Goal: Task Accomplishment & Management: Manage account settings

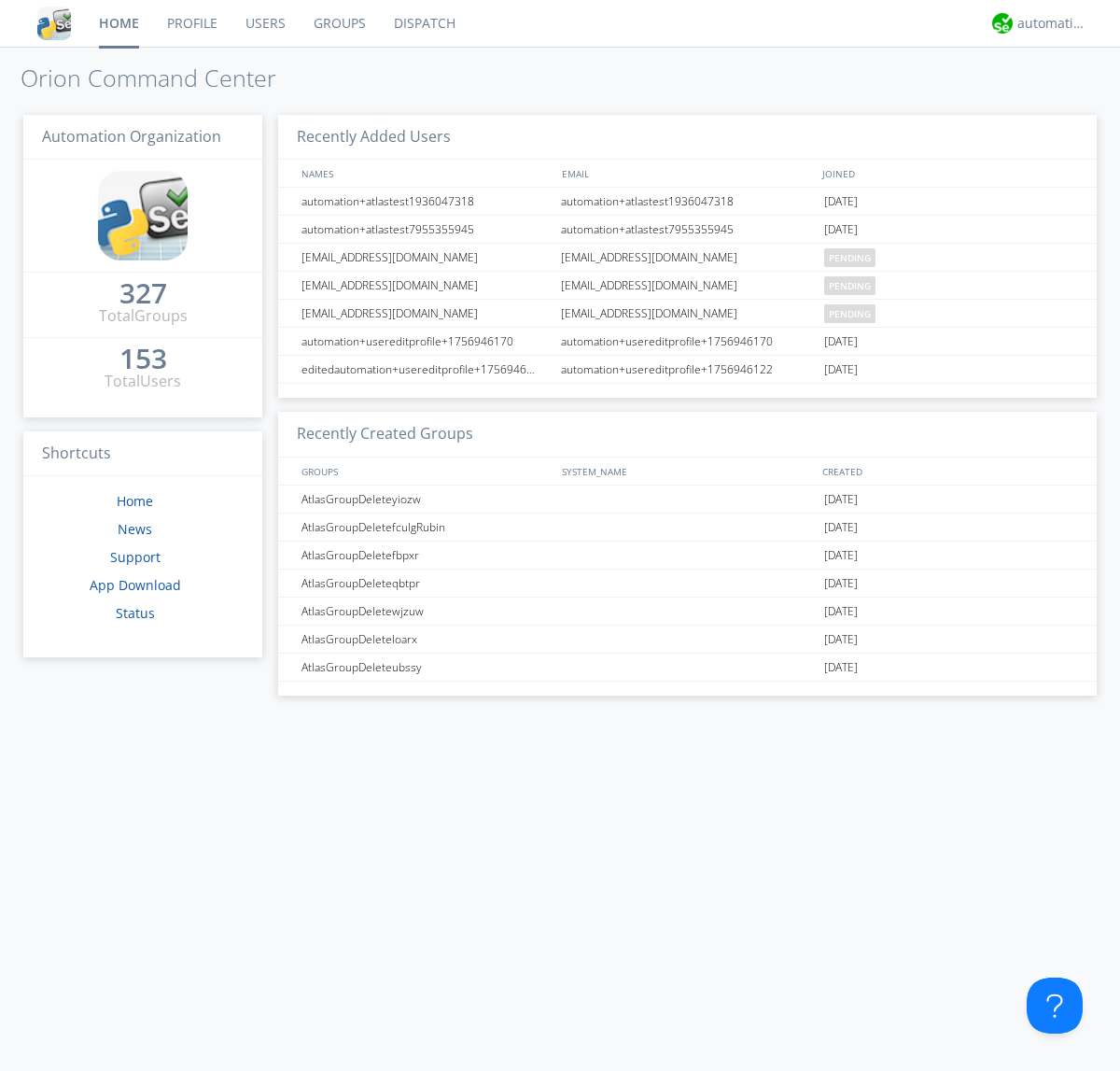
click at [264, 23] on link "Users" at bounding box center [265, 23] width 68 height 47
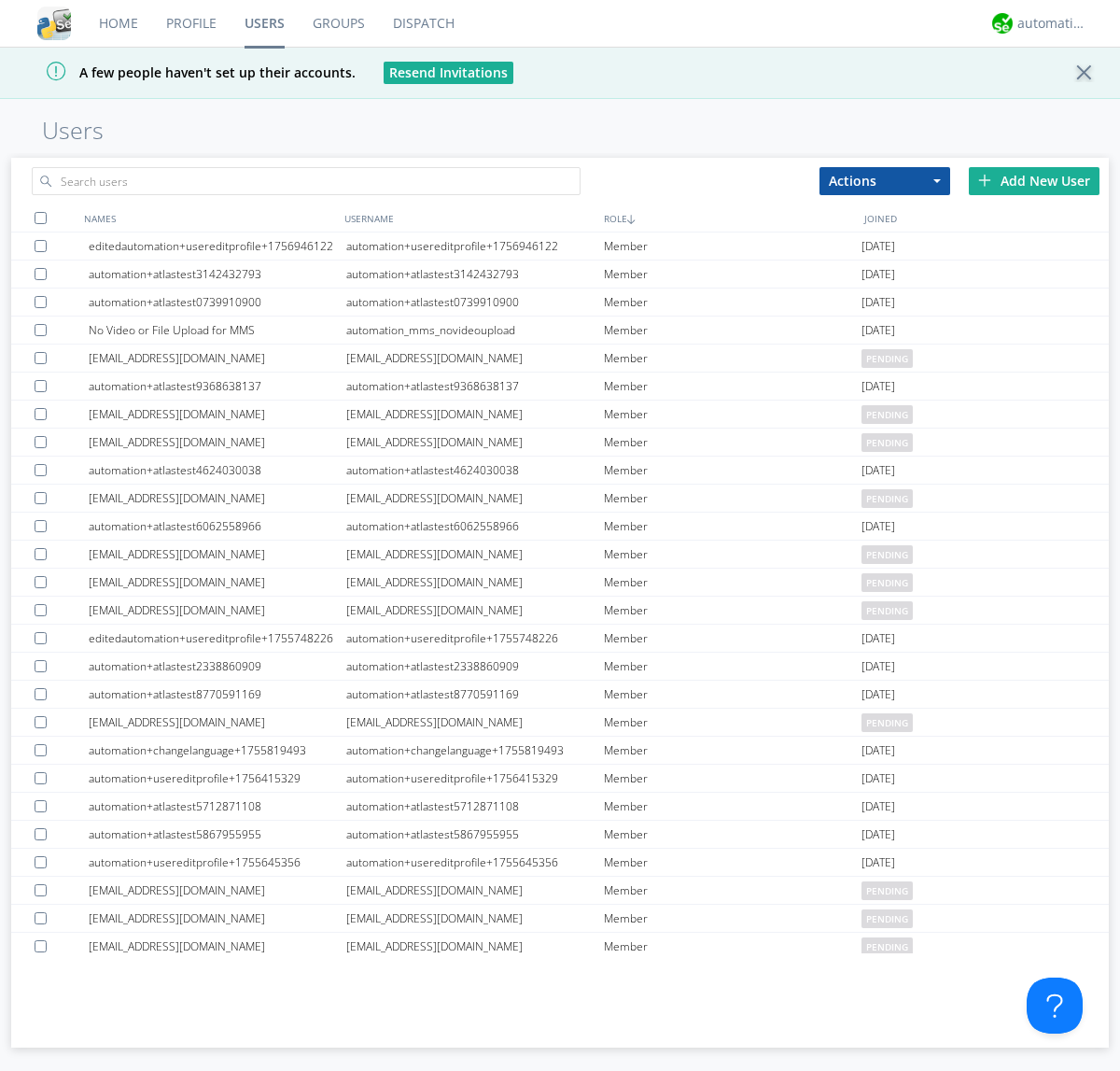
click at [1035, 180] on div "Add New User" at bounding box center [1035, 180] width 130 height 28
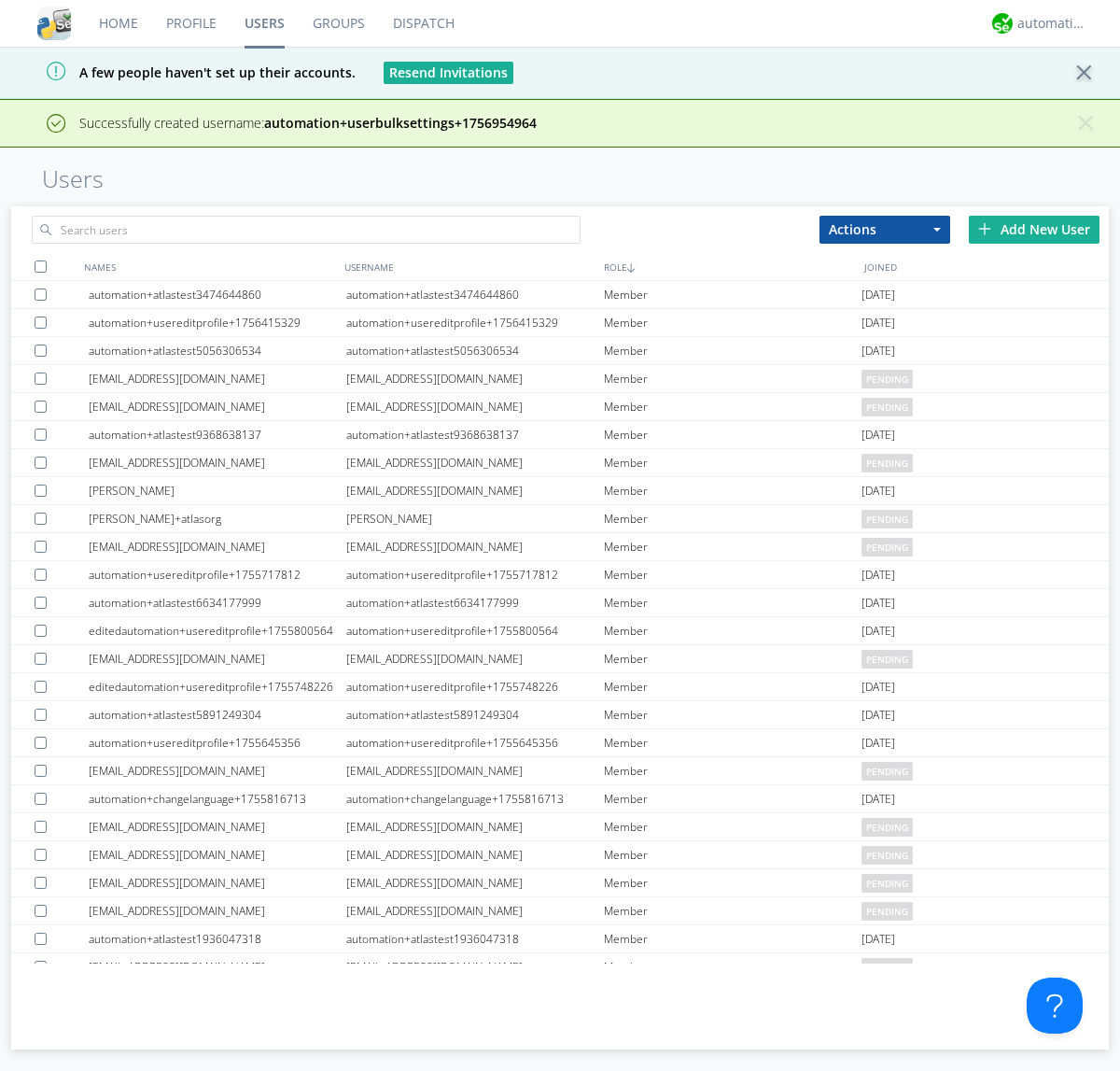
click at [1035, 229] on div "Add New User" at bounding box center [1035, 229] width 130 height 28
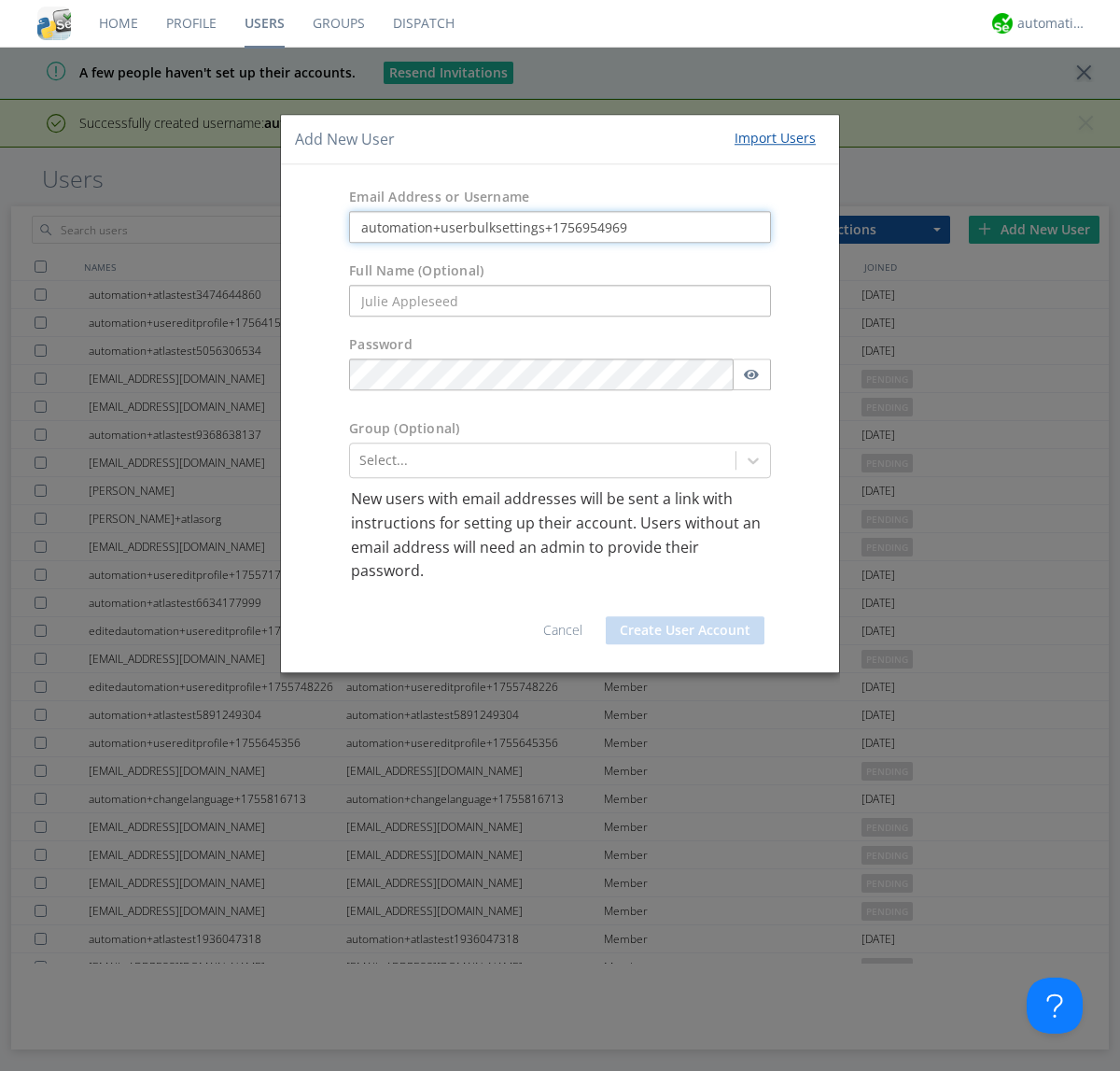
type input "automation+userbulksettings+1756954969"
click at [685, 629] on button "Create User Account" at bounding box center [685, 629] width 159 height 28
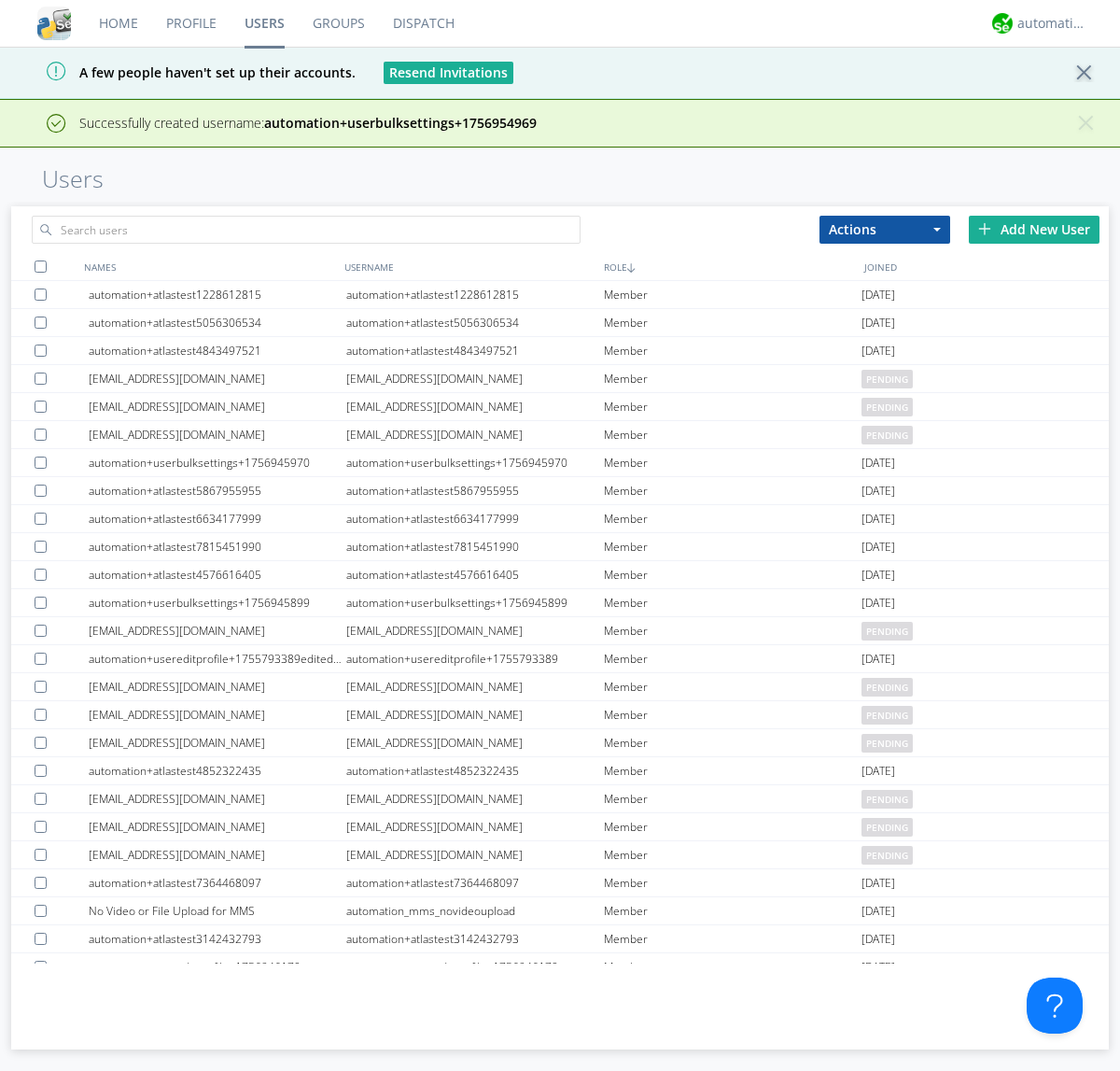
click at [1035, 229] on div "Add New User" at bounding box center [1035, 229] width 130 height 28
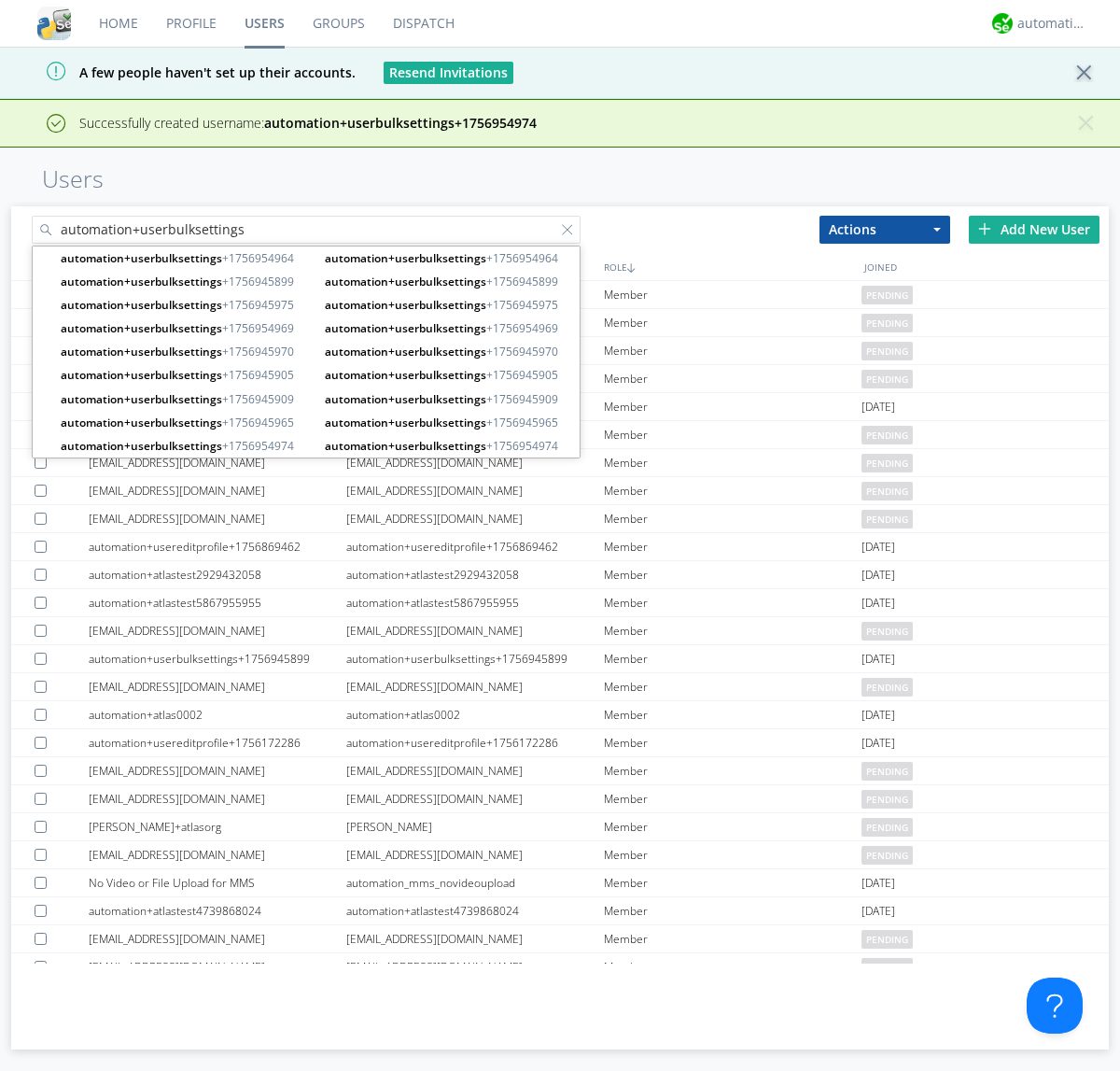
type input "automation+userbulksettings"
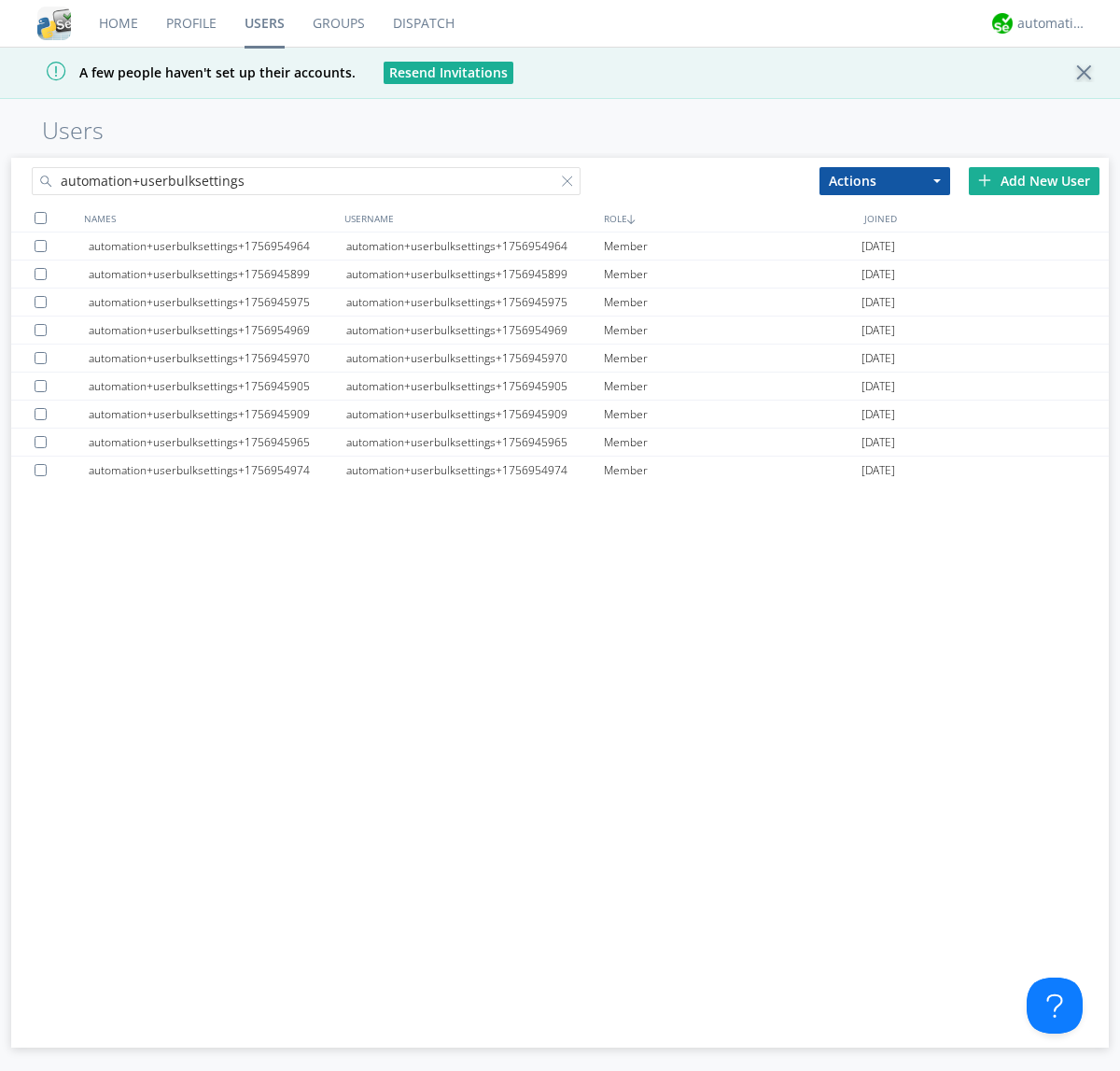
click at [40, 217] on div at bounding box center [40, 217] width 12 height 12
click at [885, 180] on button "Actions" at bounding box center [885, 180] width 130 height 28
click at [0, 0] on link "Edit Settings" at bounding box center [0, 0] width 0 height 0
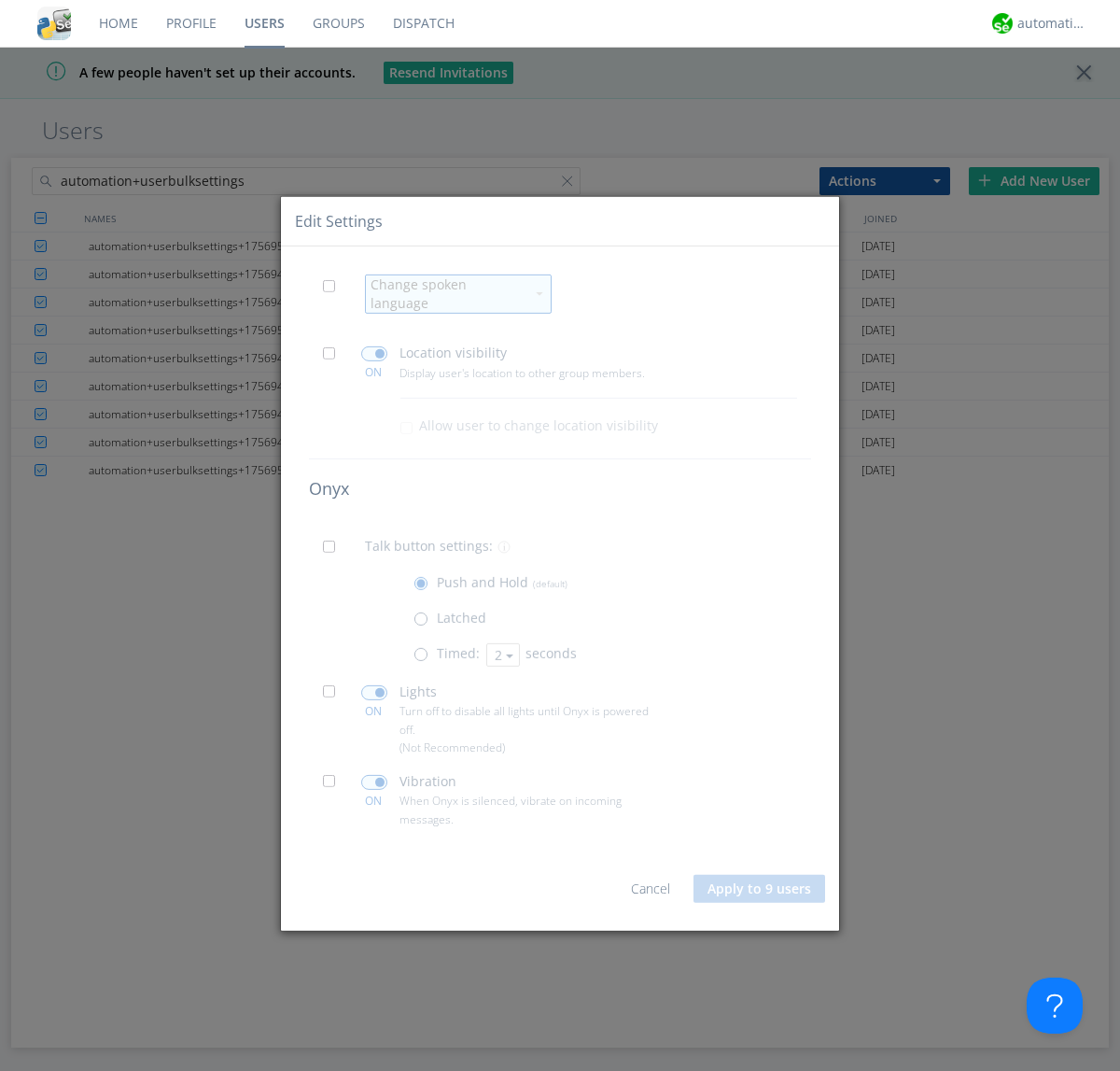
click at [334, 298] on span at bounding box center [334, 290] width 23 height 23
click at [0, 0] on input "checkbox" at bounding box center [0, 0] width 0 height 0
click at [447, 294] on div "Change spoken language" at bounding box center [447, 293] width 154 height 37
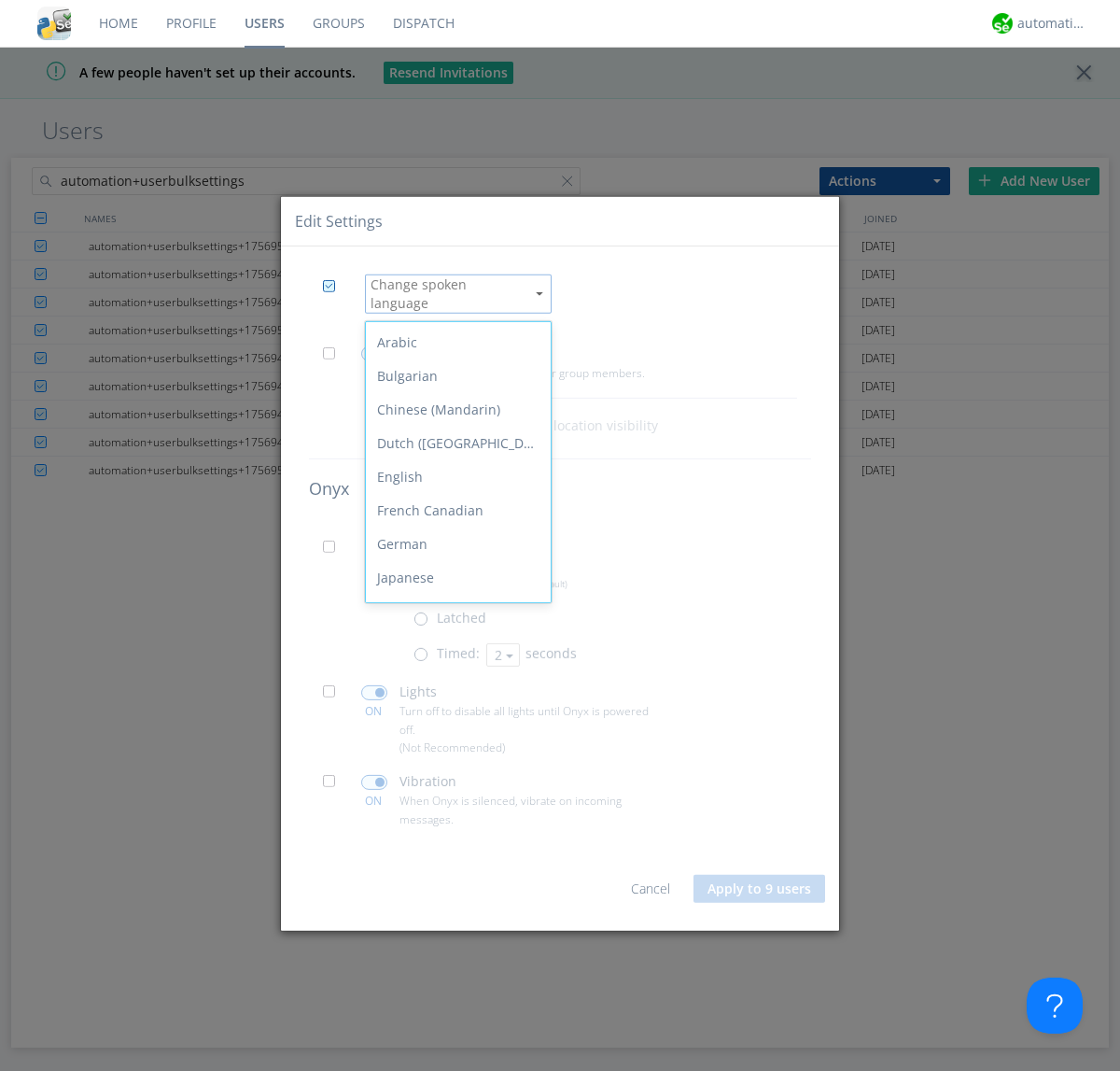
click at [454, 796] on div "Spanish" at bounding box center [458, 812] width 185 height 34
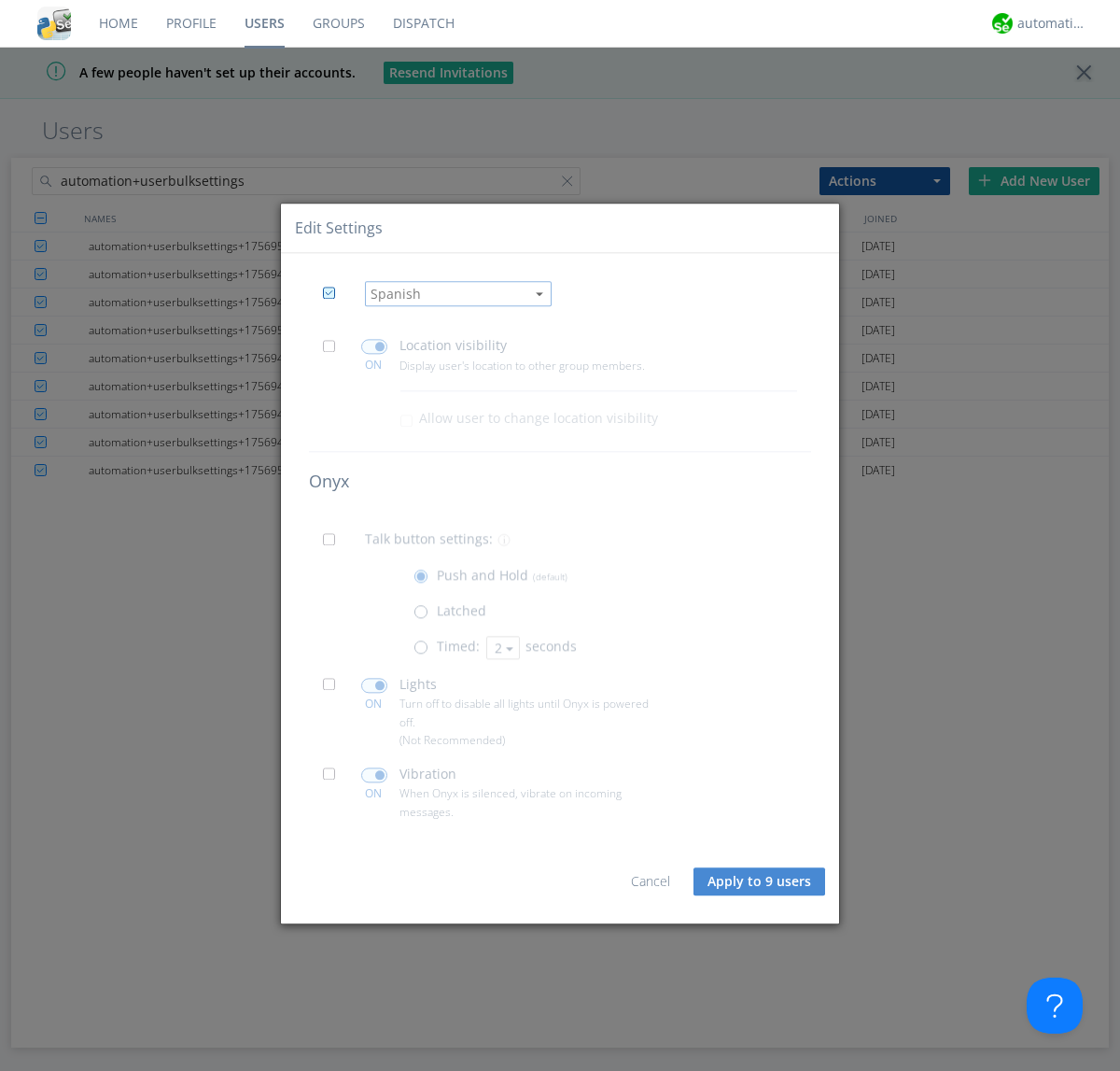
click at [334, 351] on span at bounding box center [334, 352] width 23 height 23
click at [0, 0] on input "checkbox" at bounding box center [0, 0] width 0 height 0
click at [374, 347] on span at bounding box center [374, 348] width 26 height 15
click at [0, 0] on input "checkbox" at bounding box center [0, 0] width 0 height 0
click at [334, 545] on span at bounding box center [334, 545] width 23 height 23
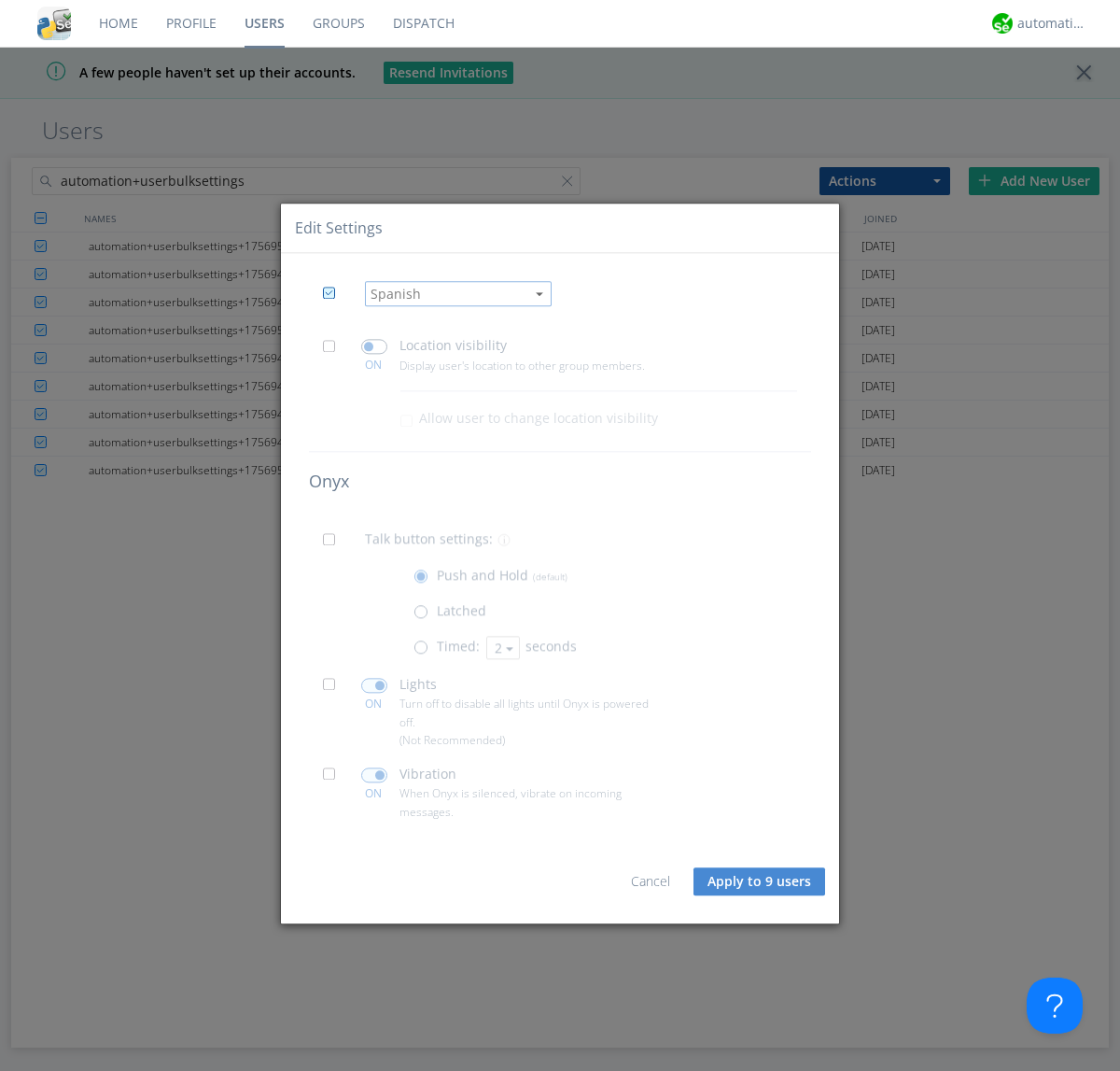
click at [0, 0] on input "checkbox" at bounding box center [0, 0] width 0 height 0
click at [424, 651] on span at bounding box center [425, 652] width 23 height 23
click at [0, 0] on input "radio" at bounding box center [0, 0] width 0 height 0
click at [501, 647] on button "2" at bounding box center [503, 648] width 34 height 23
click at [0, 0] on link "3" at bounding box center [0, 0] width 0 height 0
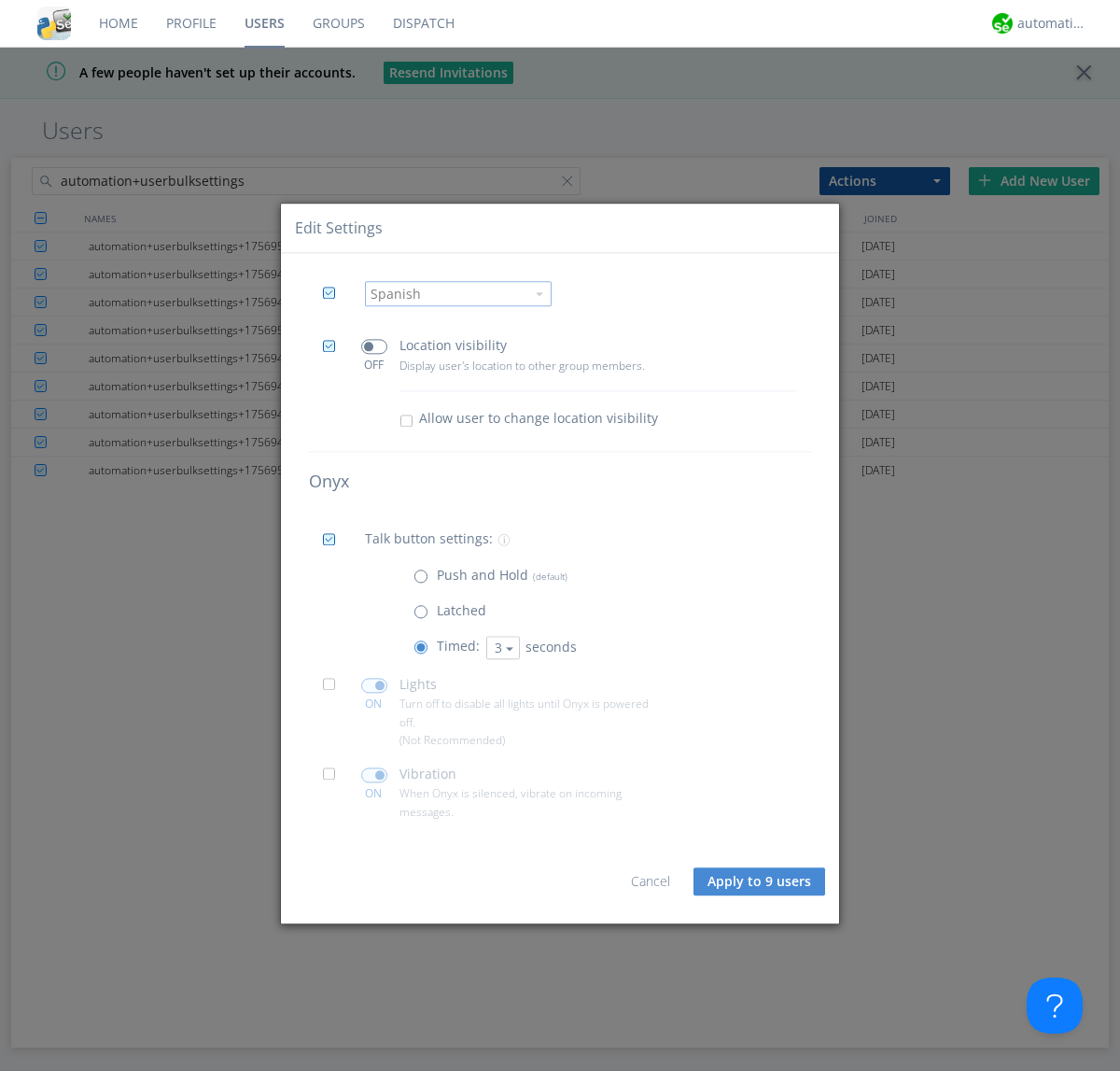
click at [334, 690] on span at bounding box center [334, 690] width 23 height 23
click at [0, 0] on input "checkbox" at bounding box center [0, 0] width 0 height 0
click at [374, 685] on span at bounding box center [374, 686] width 26 height 15
click at [0, 0] on input "checkbox" at bounding box center [0, 0] width 0 height 0
click at [334, 780] on span at bounding box center [334, 780] width 23 height 23
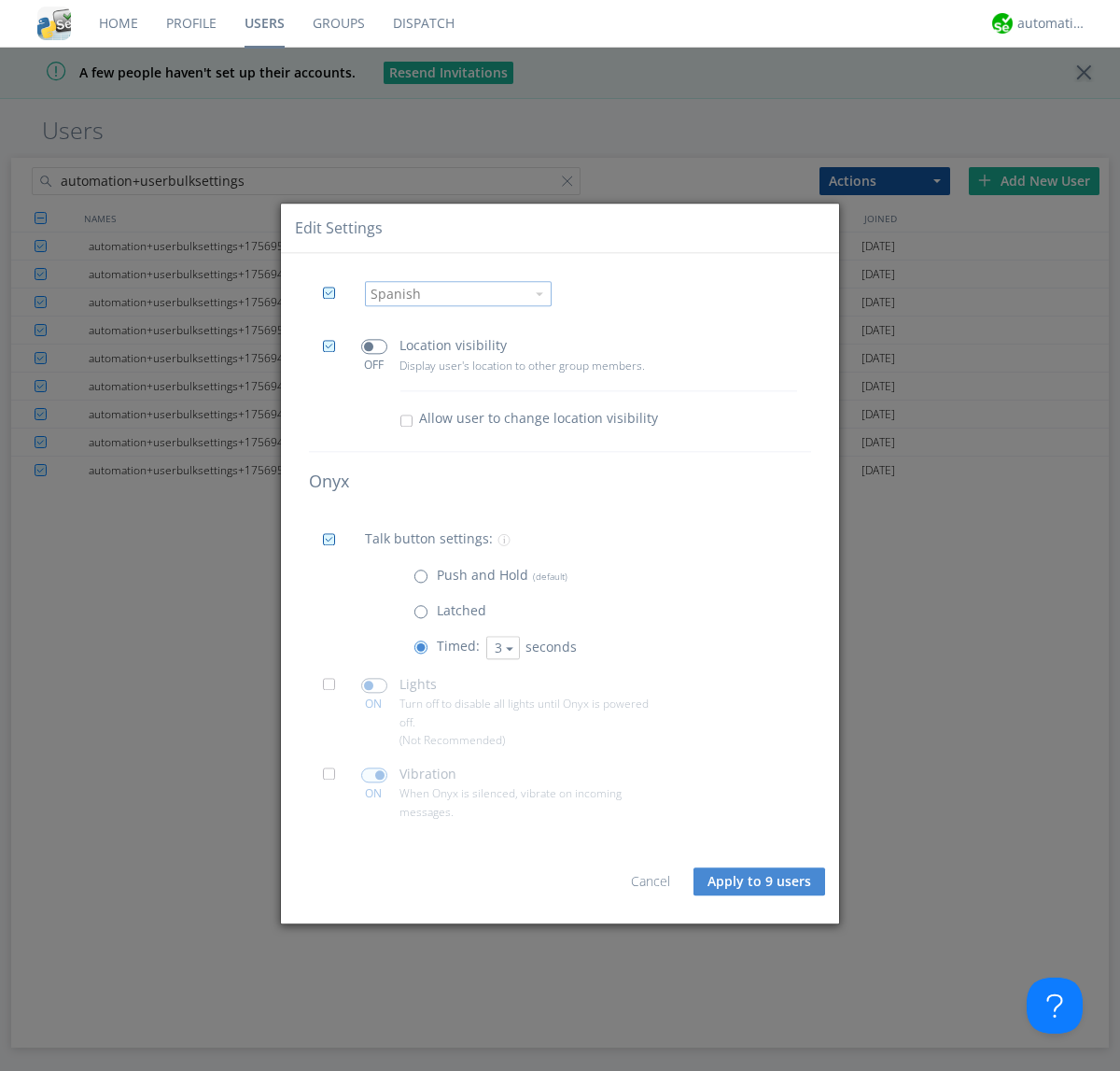
click at [0, 0] on input "checkbox" at bounding box center [0, 0] width 0 height 0
click at [374, 775] on span at bounding box center [374, 775] width 26 height 15
click at [0, 0] on input "checkbox" at bounding box center [0, 0] width 0 height 0
click at [761, 881] on button "Apply to 9 users" at bounding box center [759, 880] width 131 height 28
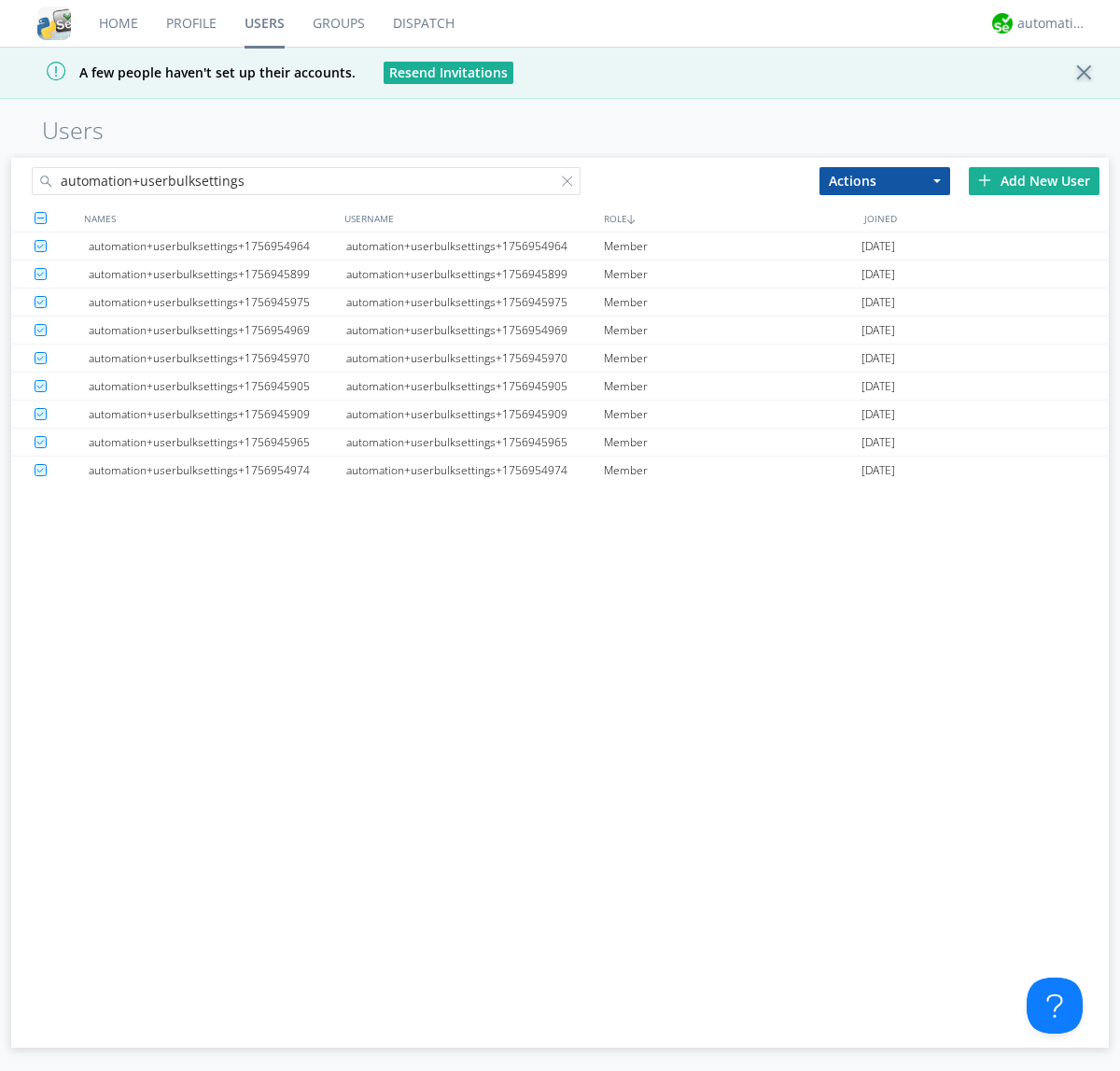
click at [264, 23] on link "Users" at bounding box center [264, 23] width 68 height 47
click at [571, 184] on div at bounding box center [571, 184] width 18 height 18
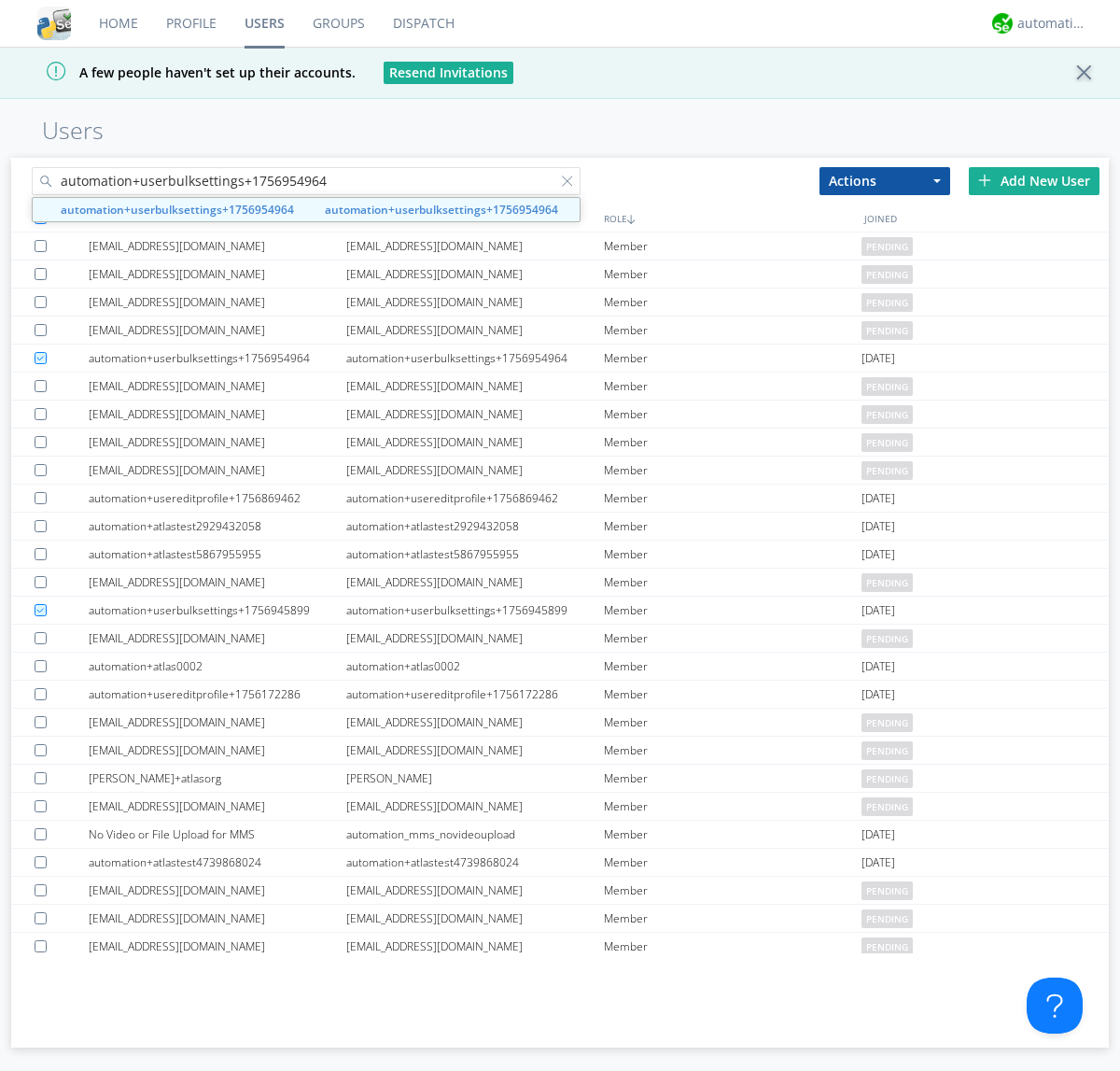
type input "automation+userbulksettings+1756954964"
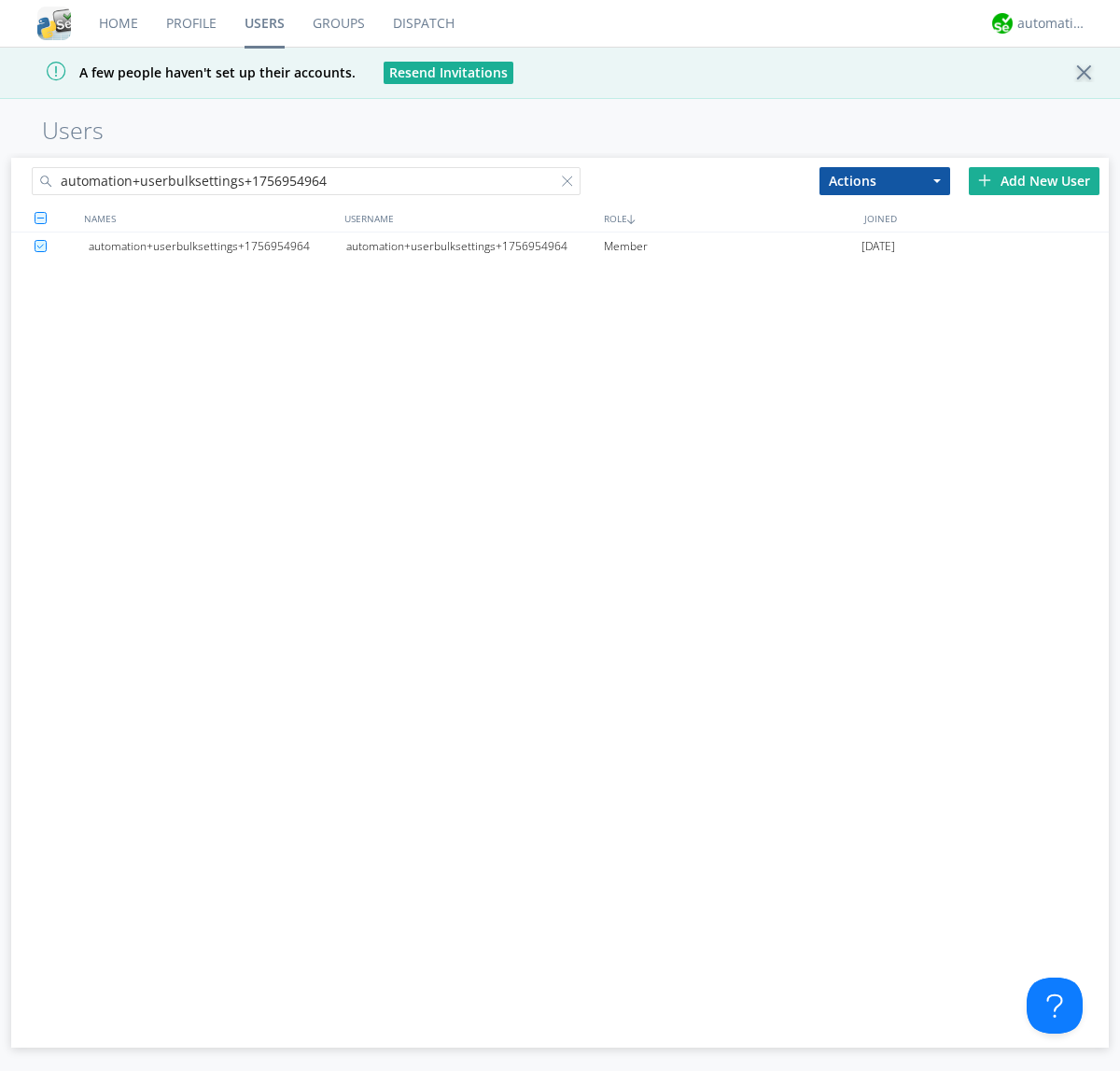
click at [474, 245] on div "automation+userbulksettings+1756954964" at bounding box center [475, 246] width 258 height 28
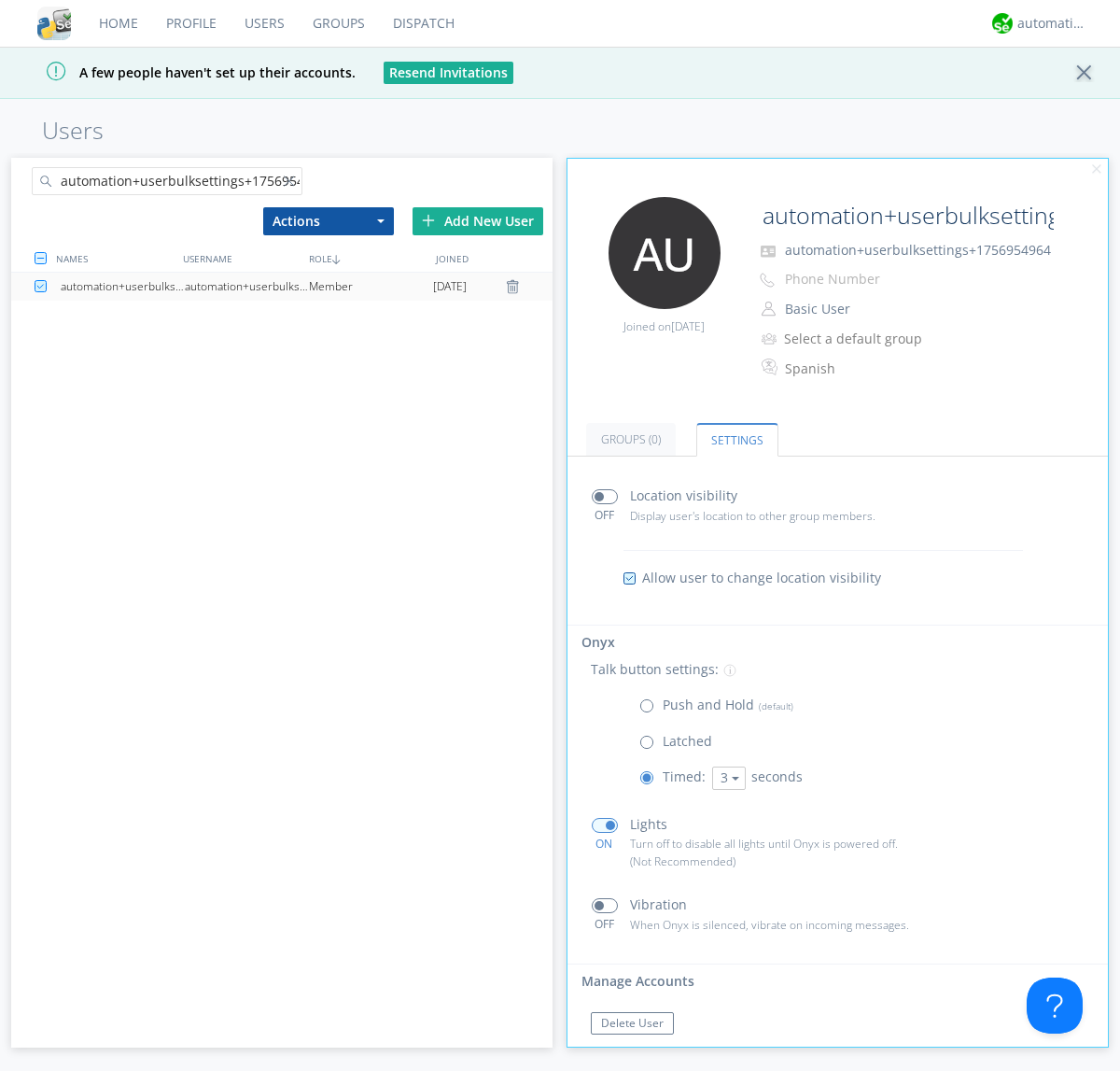
scroll to position [32, 0]
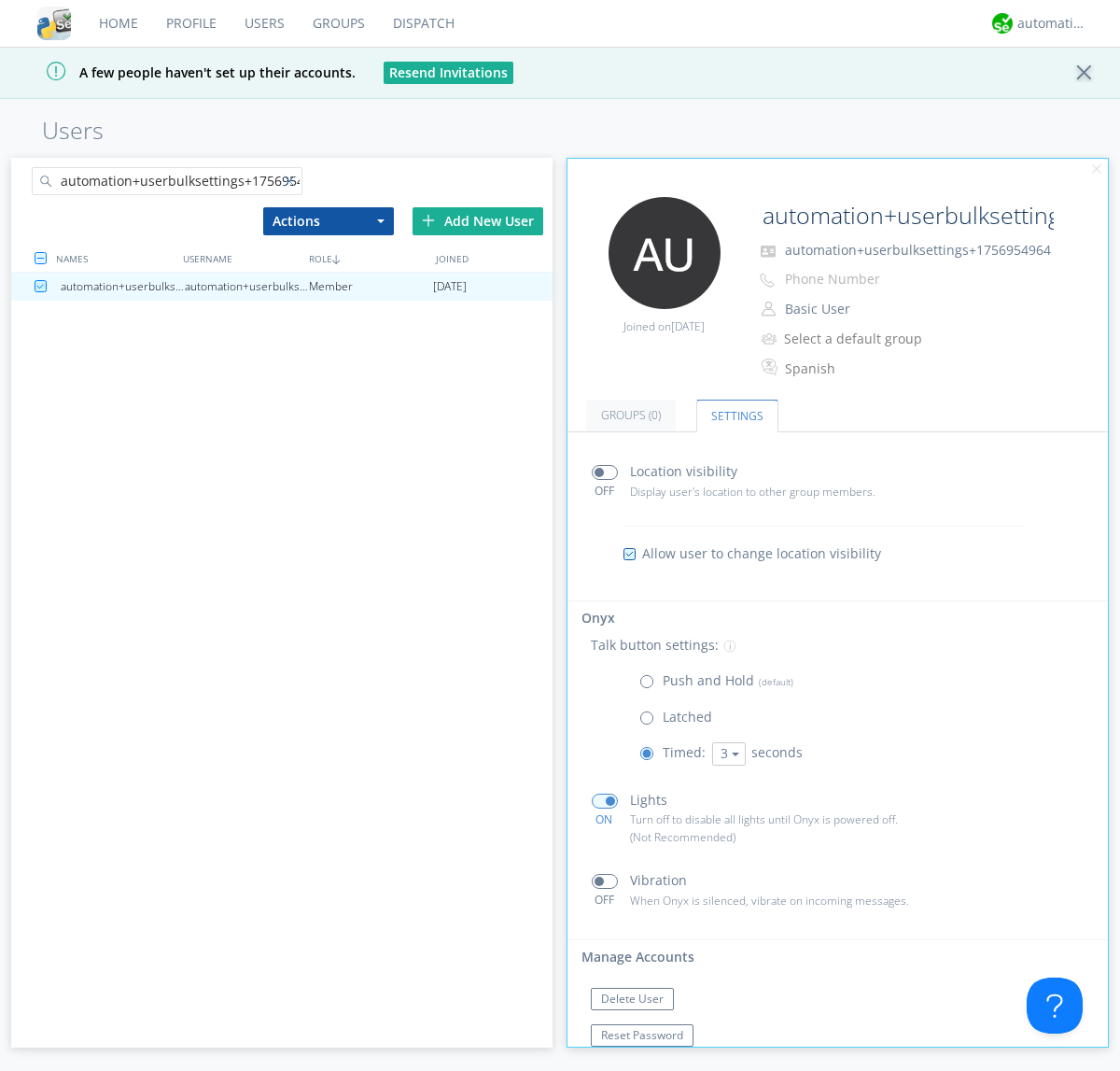
click at [292, 184] on div at bounding box center [292, 184] width 18 height 18
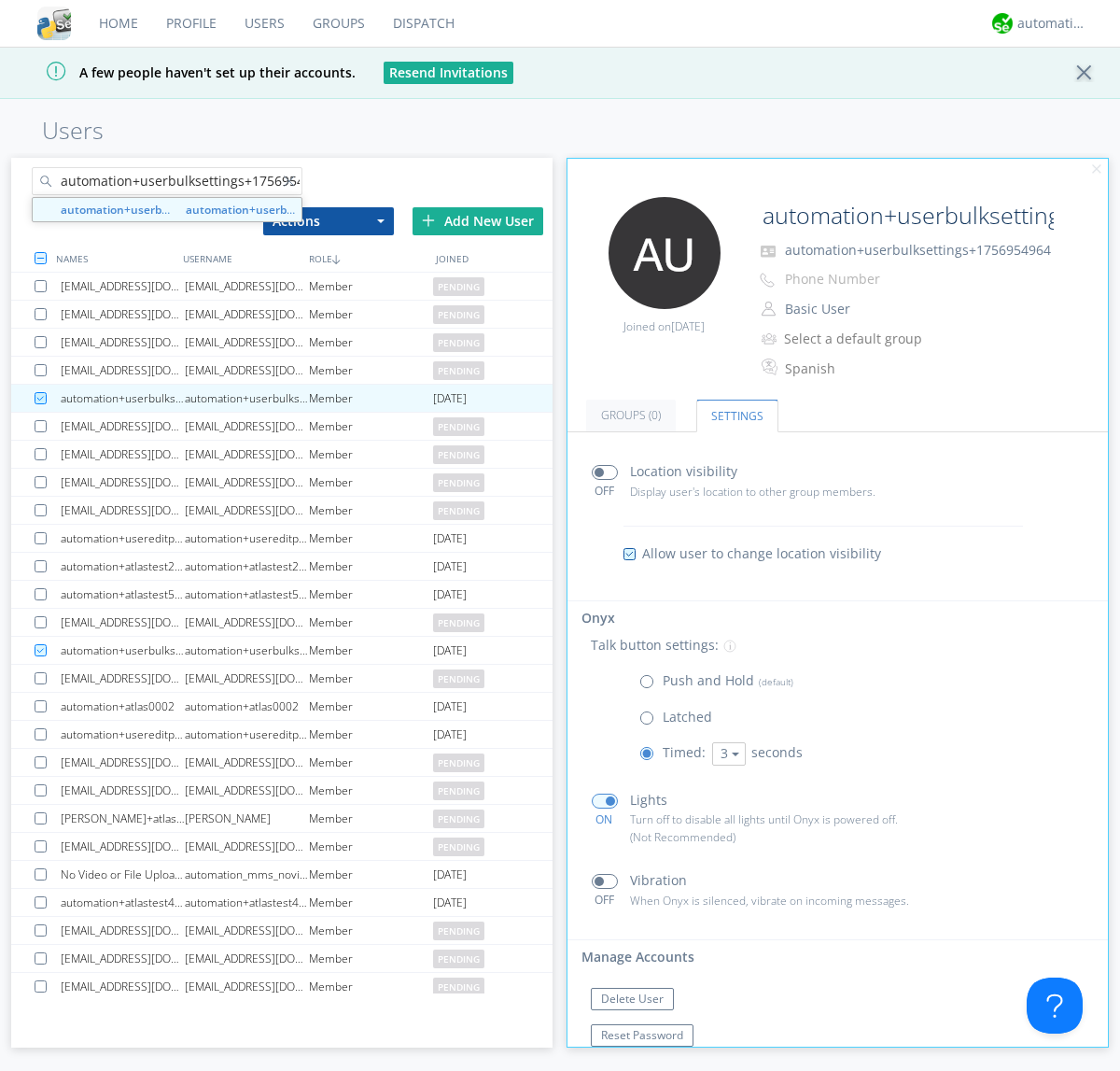
scroll to position [0, 21]
type input "automation+userbulksettings+1756954969"
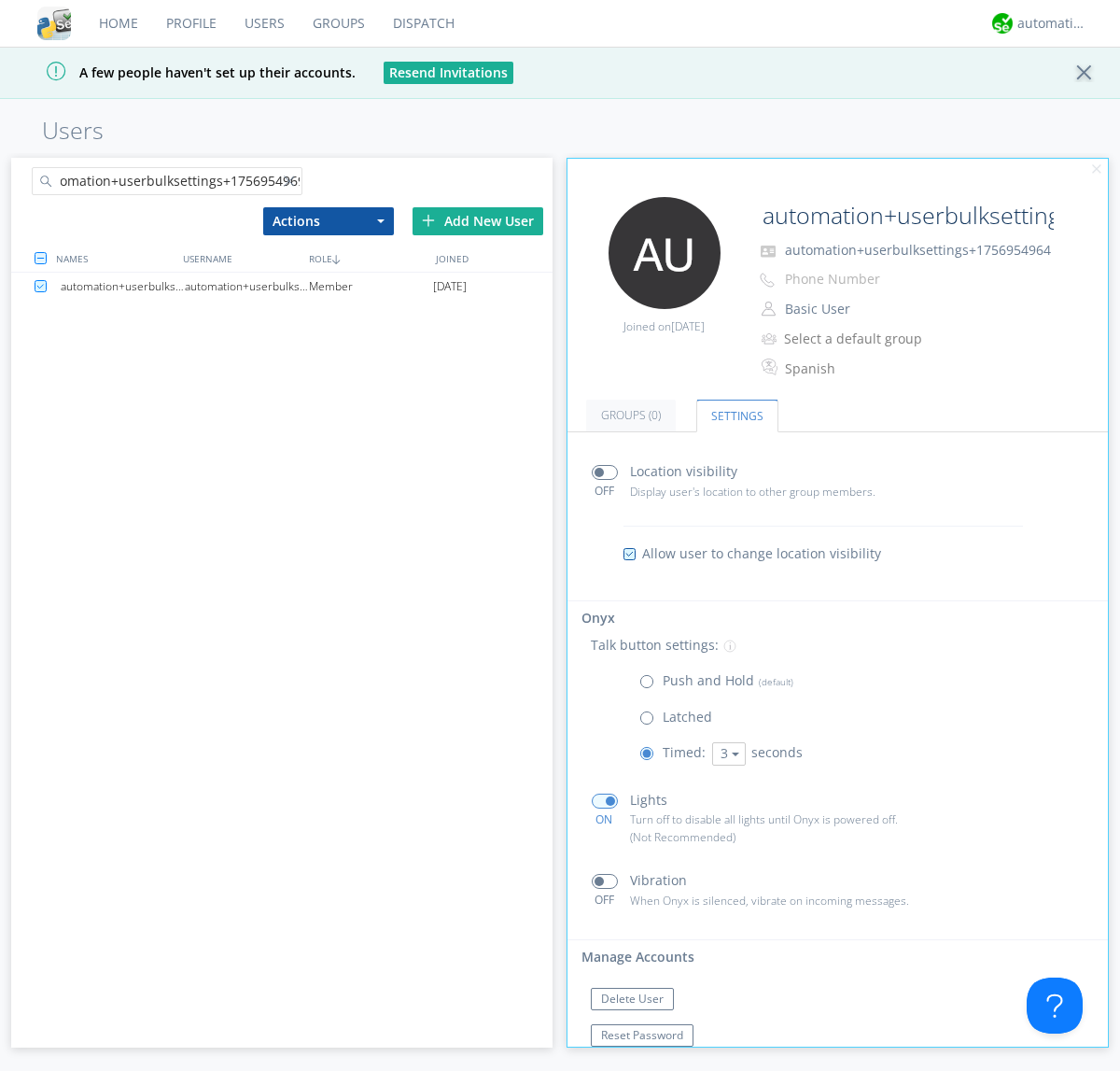
click at [246, 285] on div "automation+userbulksettings+1756954969" at bounding box center [247, 286] width 125 height 28
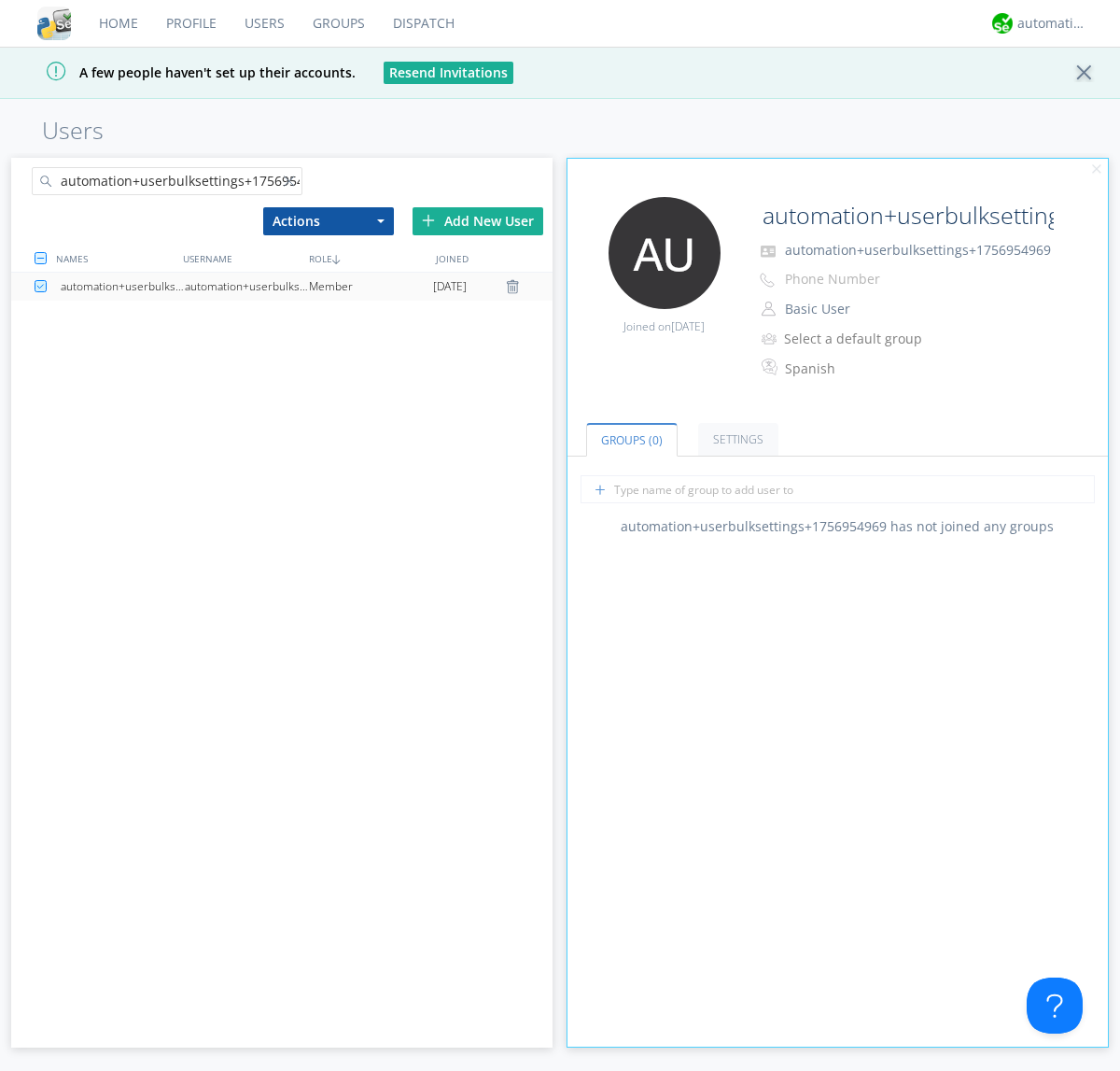
click at [736, 439] on link "Settings" at bounding box center [739, 439] width 80 height 33
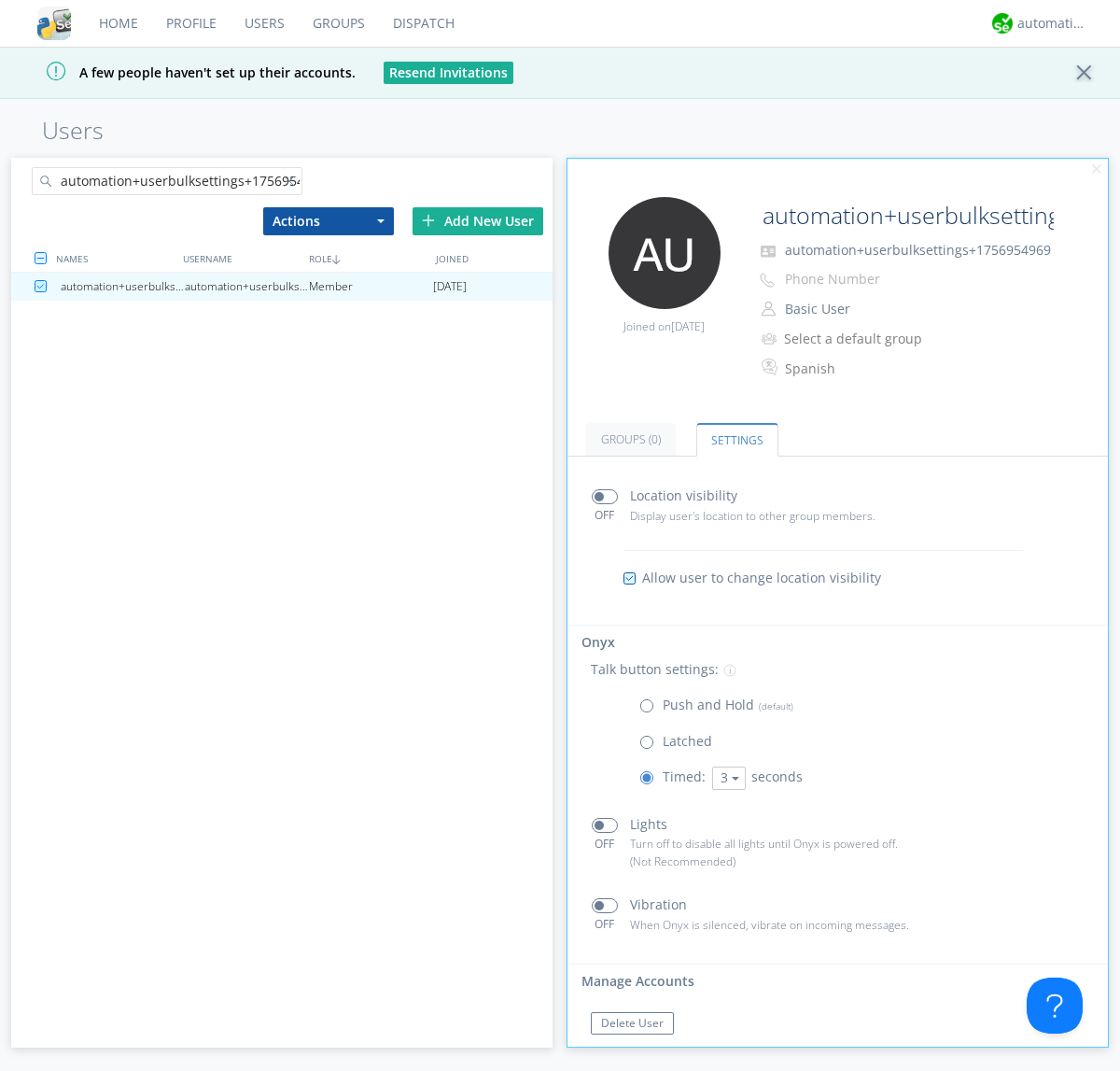
scroll to position [32, 0]
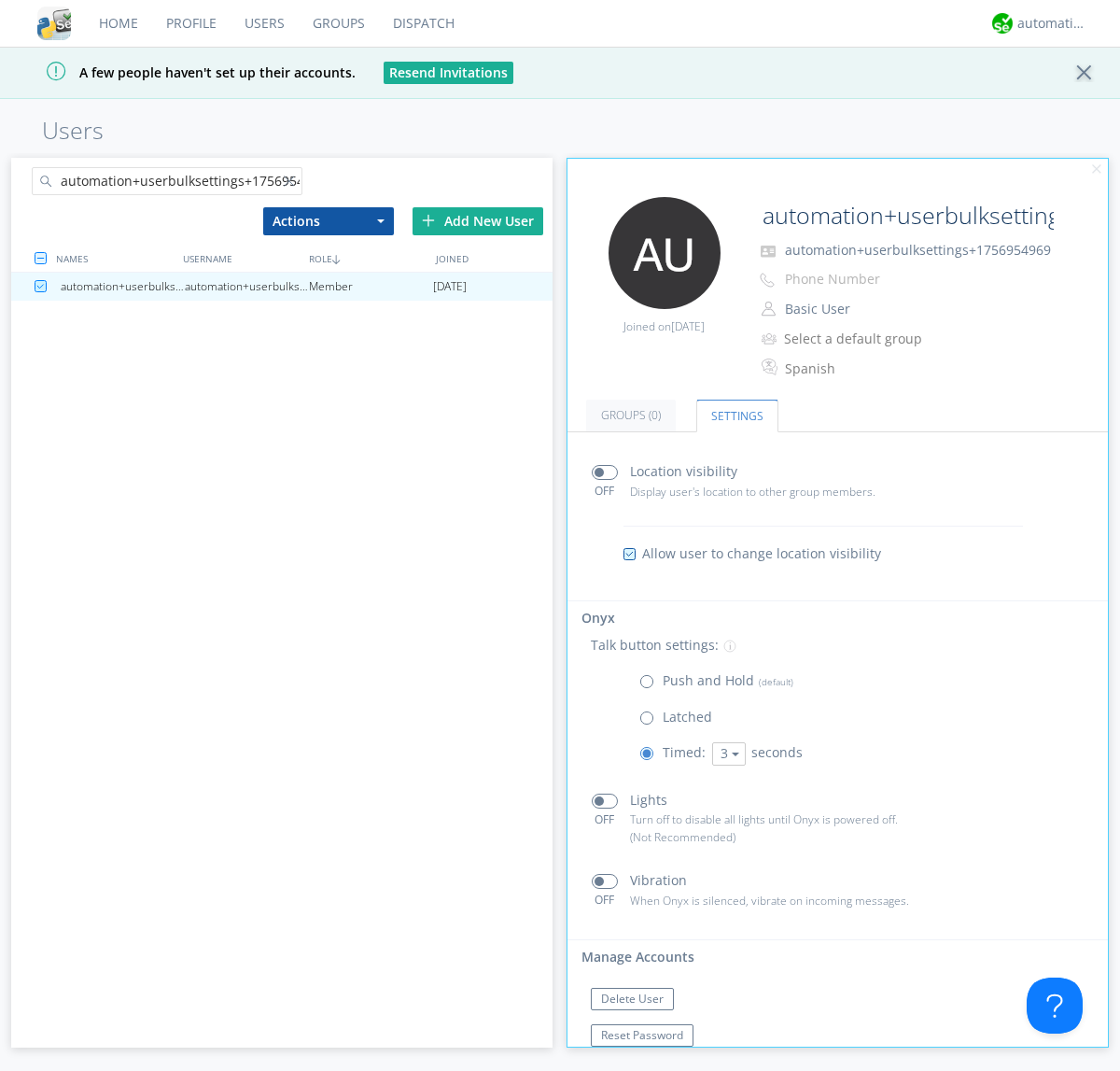
click at [292, 184] on div at bounding box center [292, 184] width 18 height 18
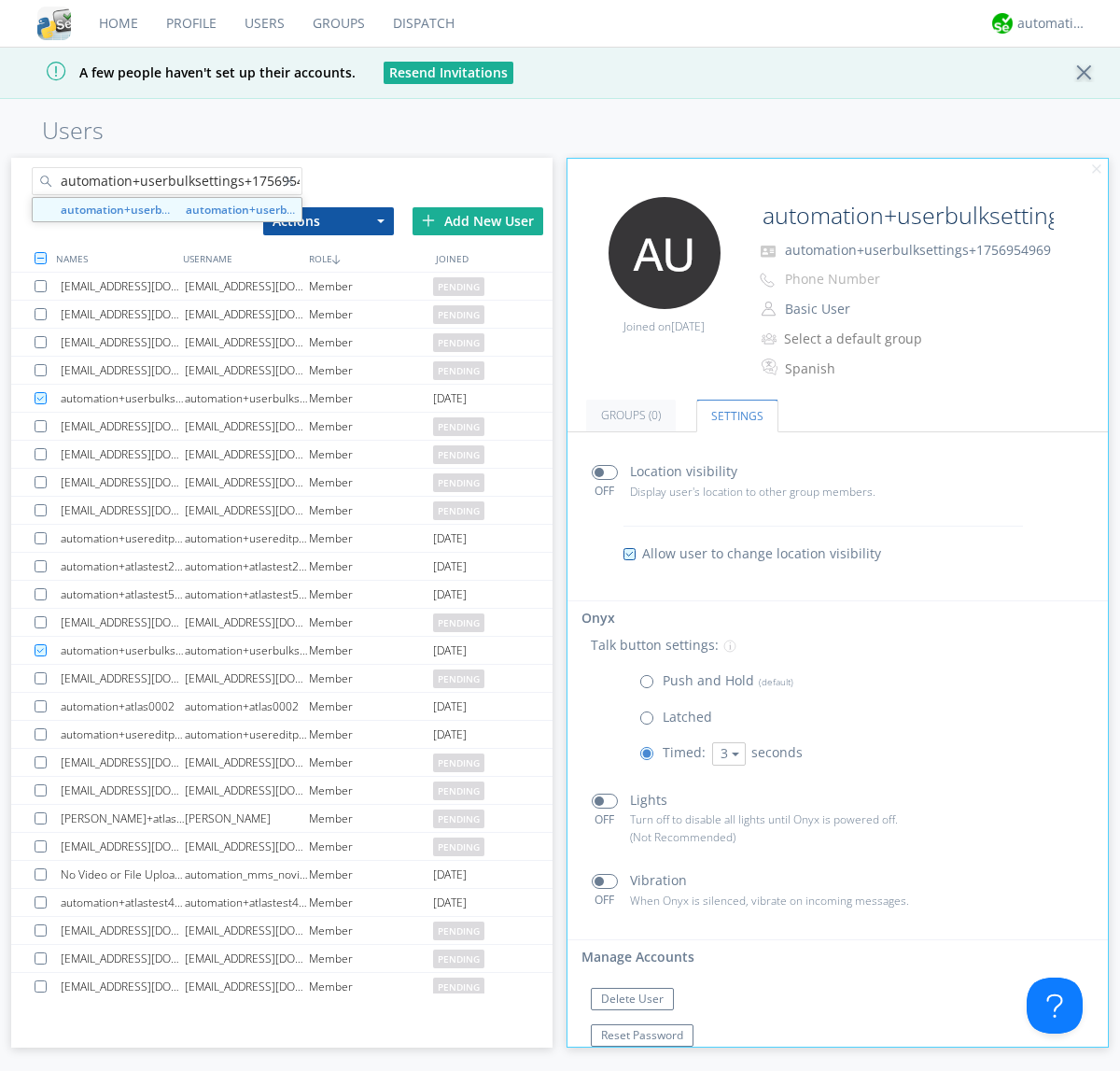
scroll to position [0, 21]
type input "automation+userbulksettings+1756954974"
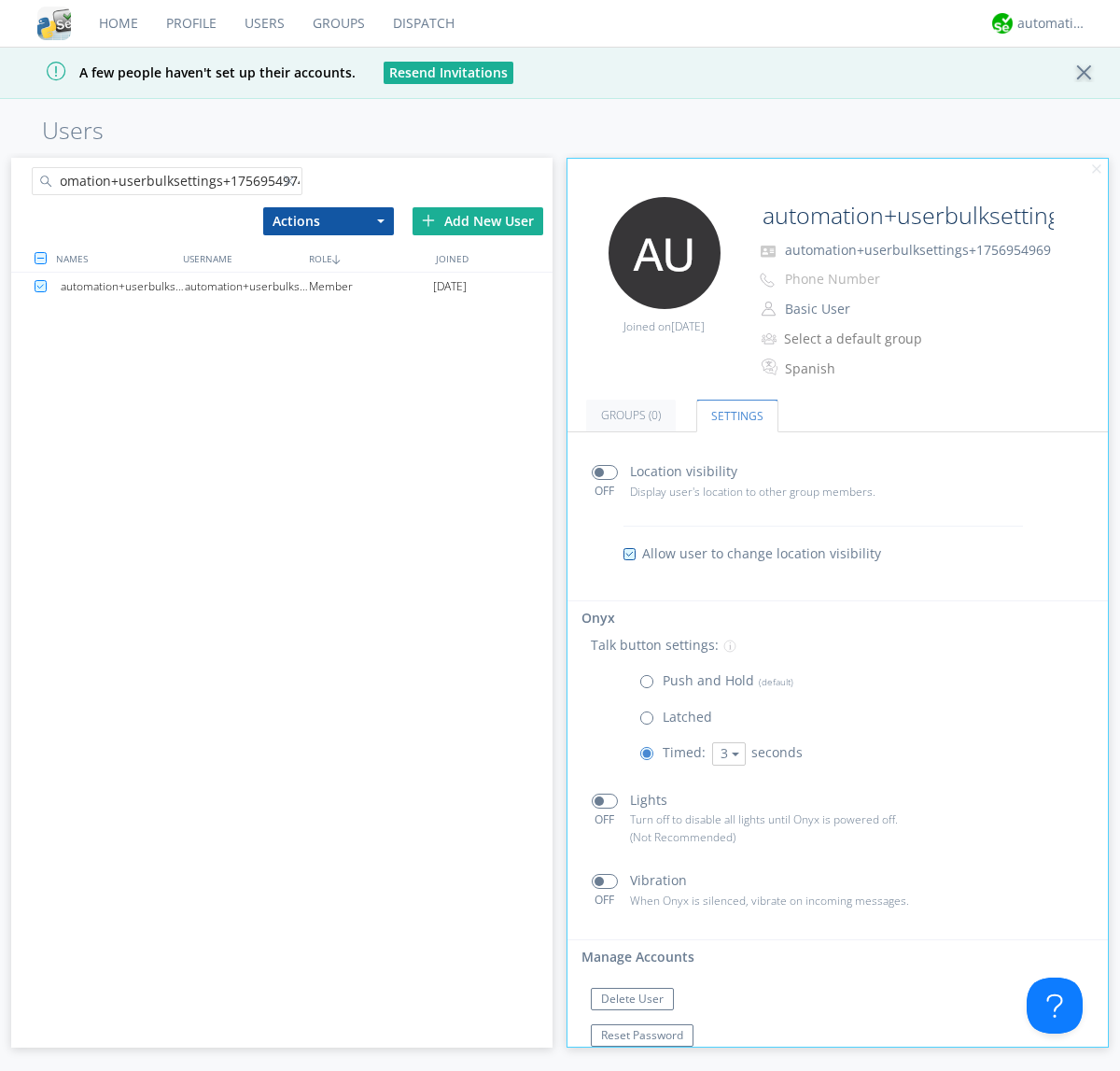
click at [246, 285] on div "automation+userbulksettings+1756954974" at bounding box center [247, 286] width 125 height 28
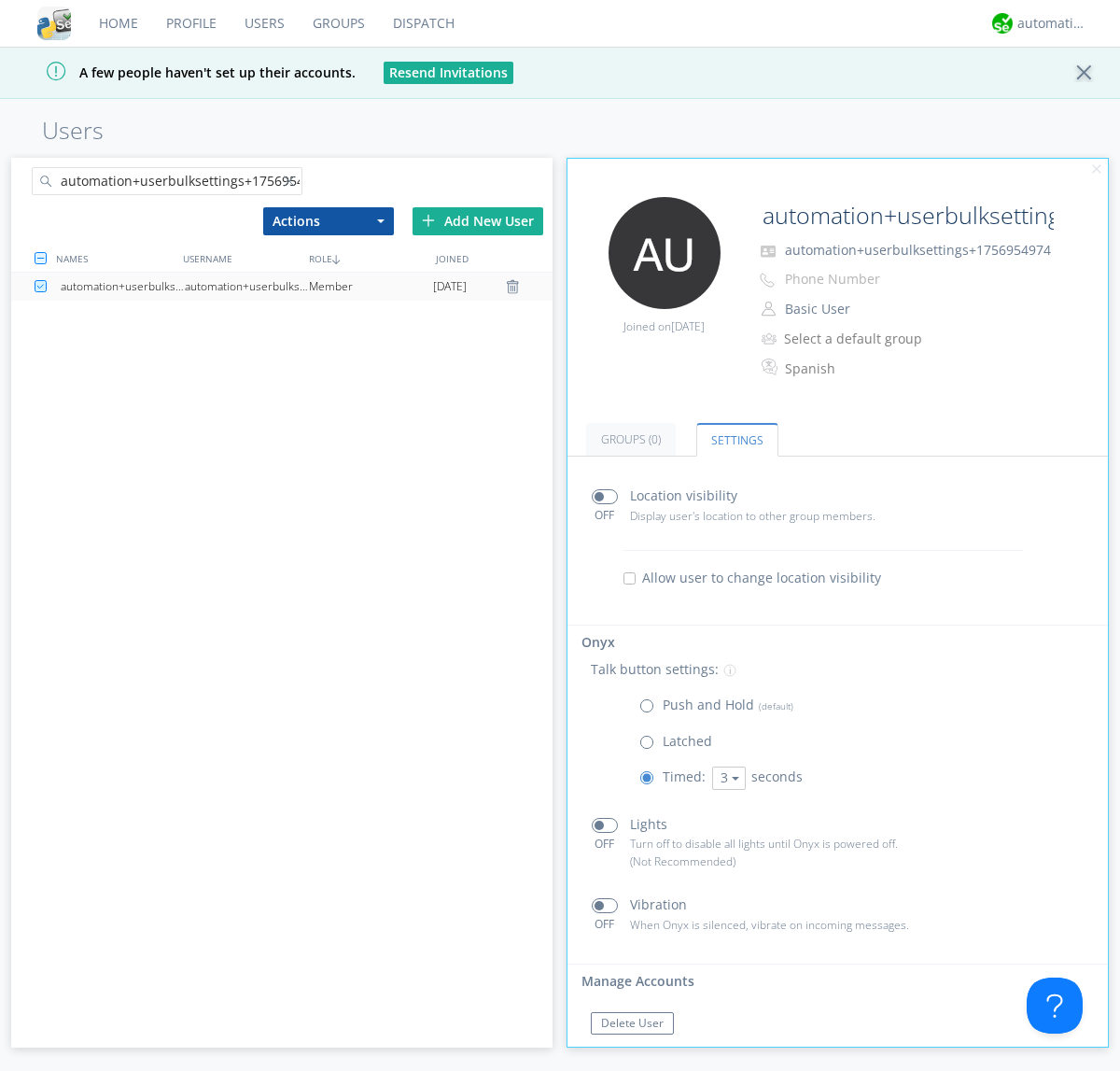
scroll to position [32, 0]
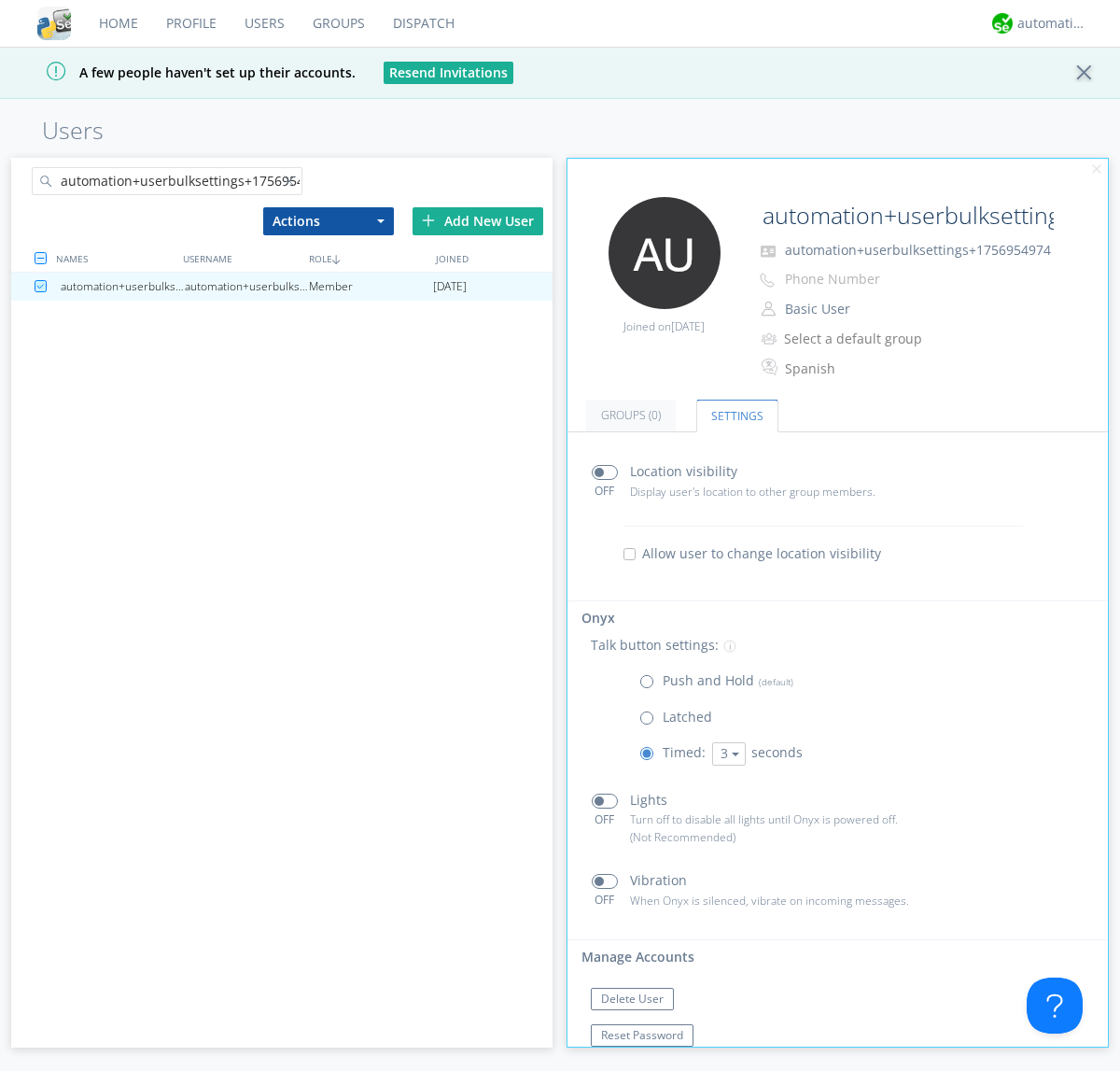
click at [263, 23] on link "Users" at bounding box center [264, 23] width 68 height 47
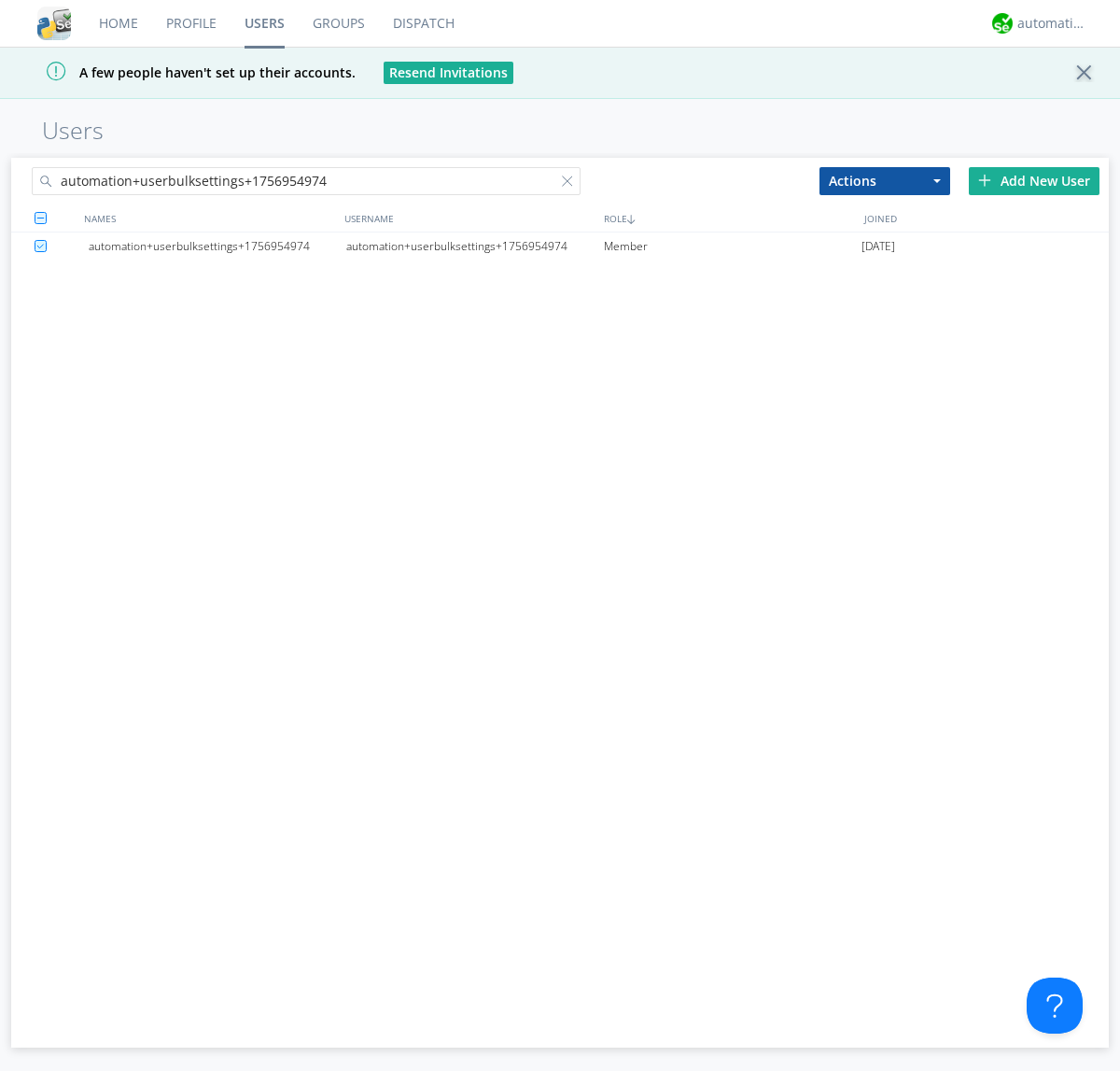
click at [571, 184] on div at bounding box center [571, 184] width 18 height 18
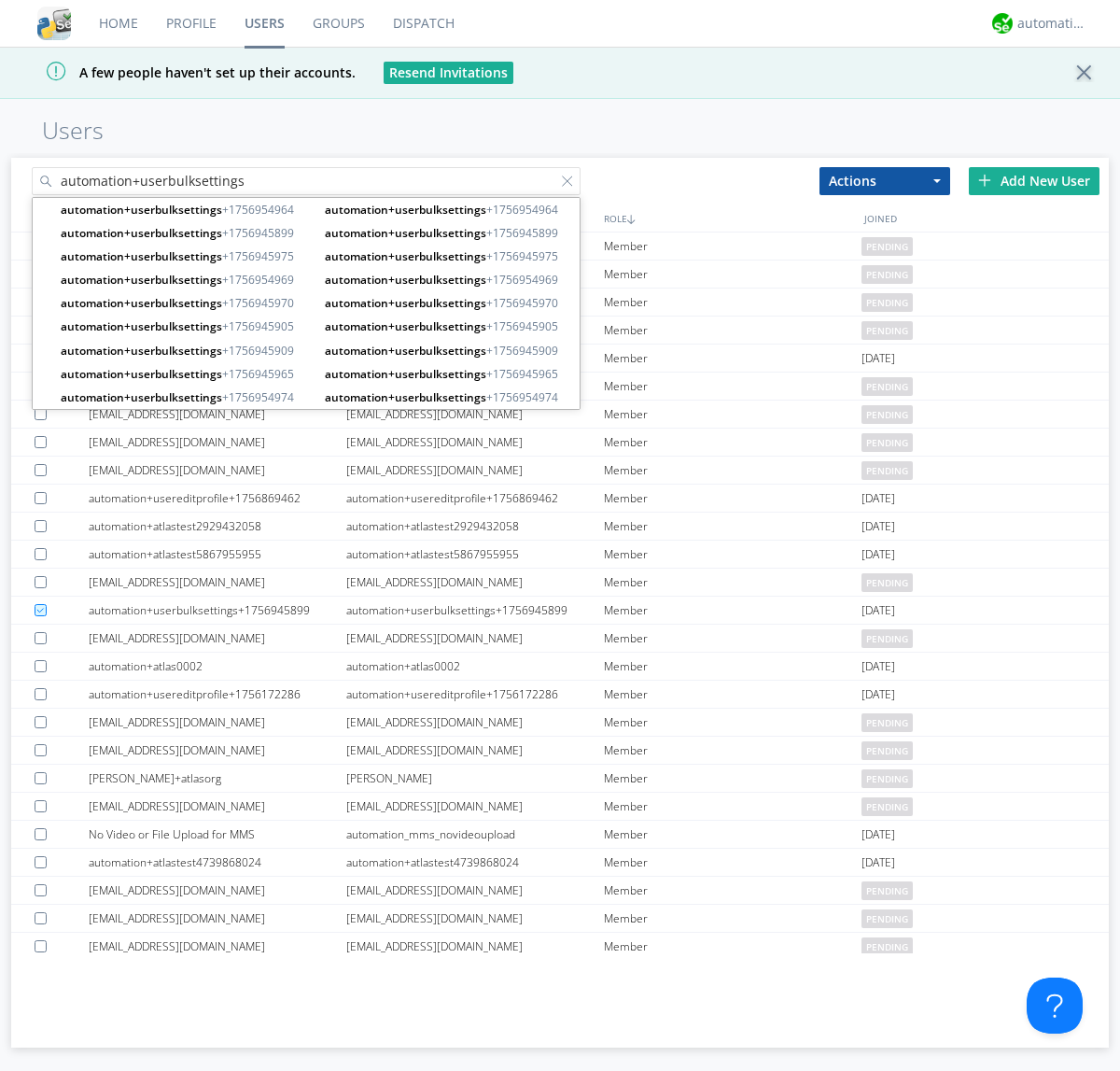
type input "automation+userbulksettings"
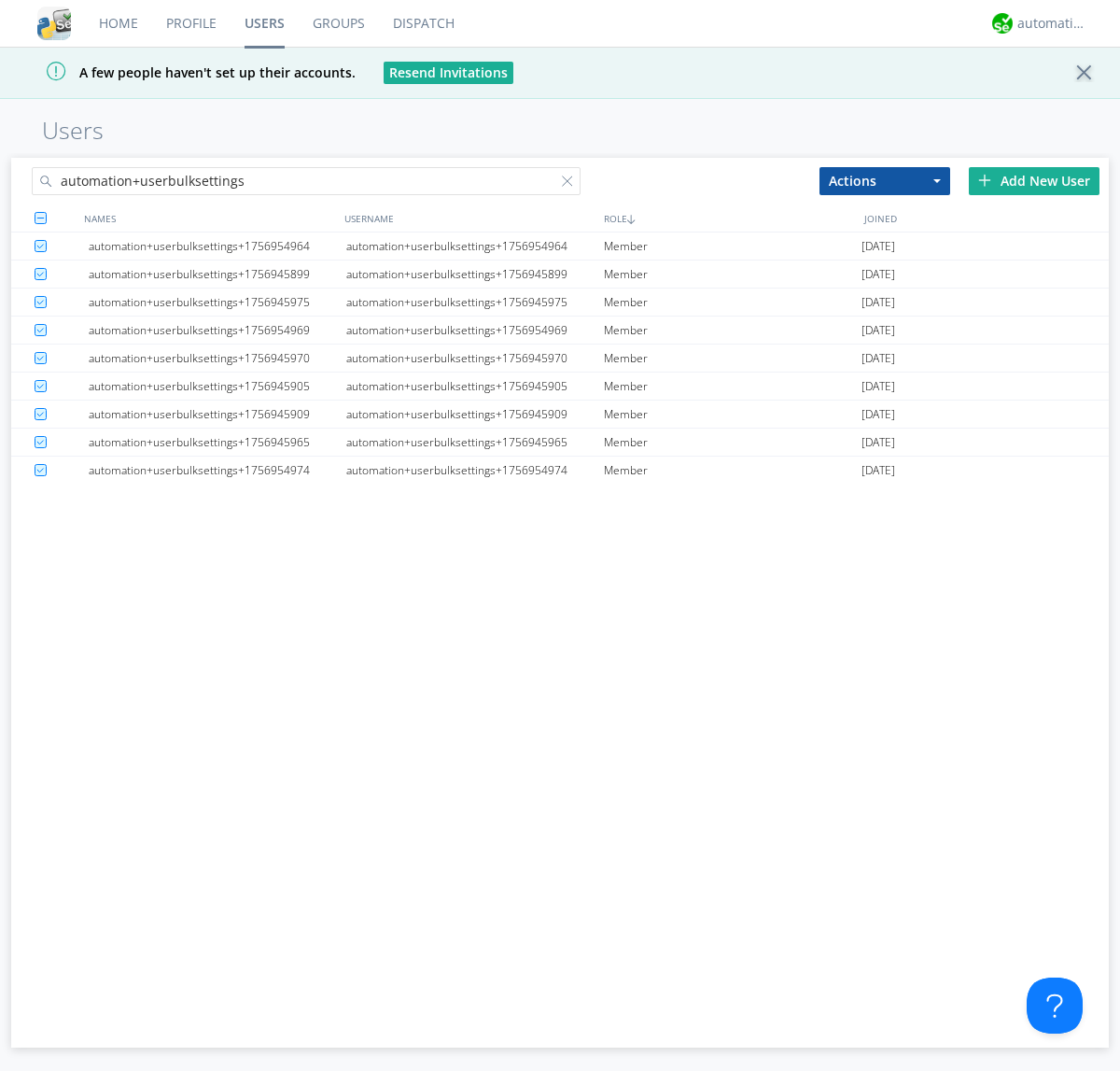
click at [885, 180] on button "Actions" at bounding box center [885, 180] width 130 height 28
click at [885, 237] on link "Delete User" at bounding box center [885, 237] width 128 height 24
